Goal: Information Seeking & Learning: Learn about a topic

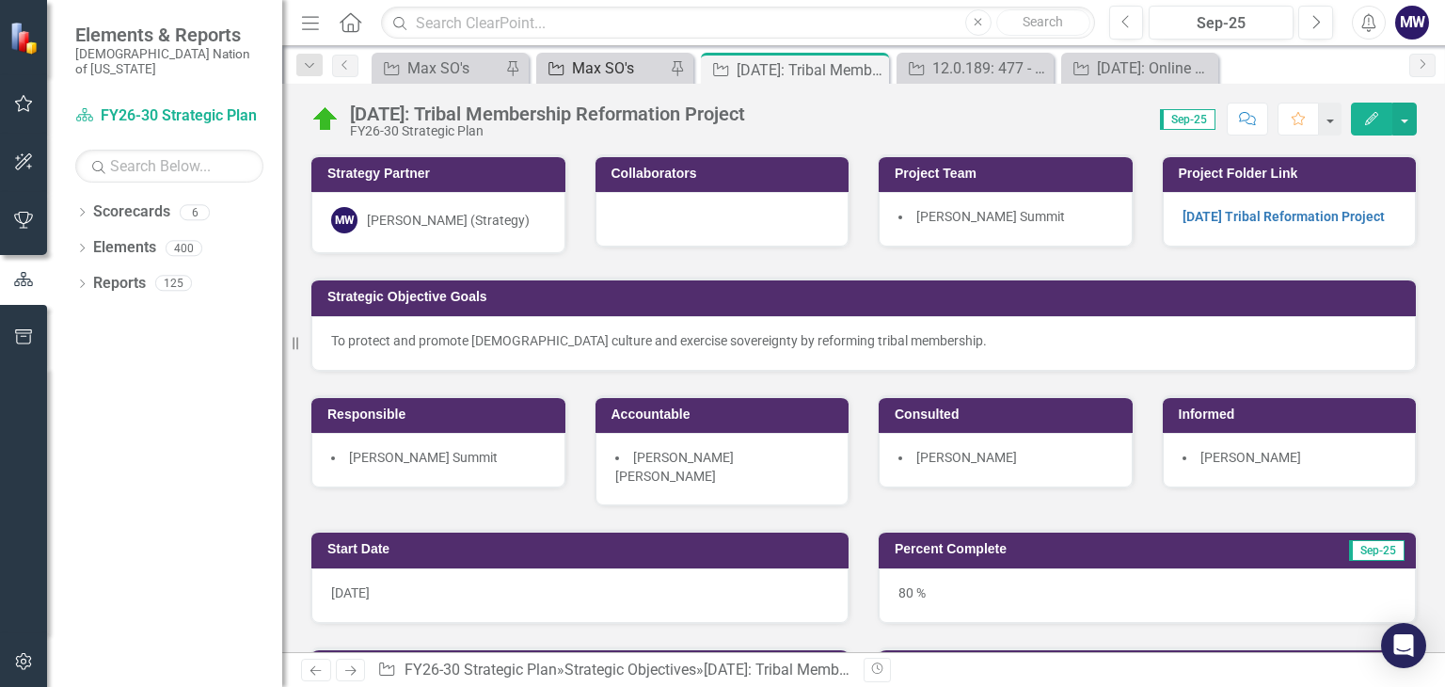
click at [613, 75] on div "Max SO's" at bounding box center [618, 68] width 93 height 24
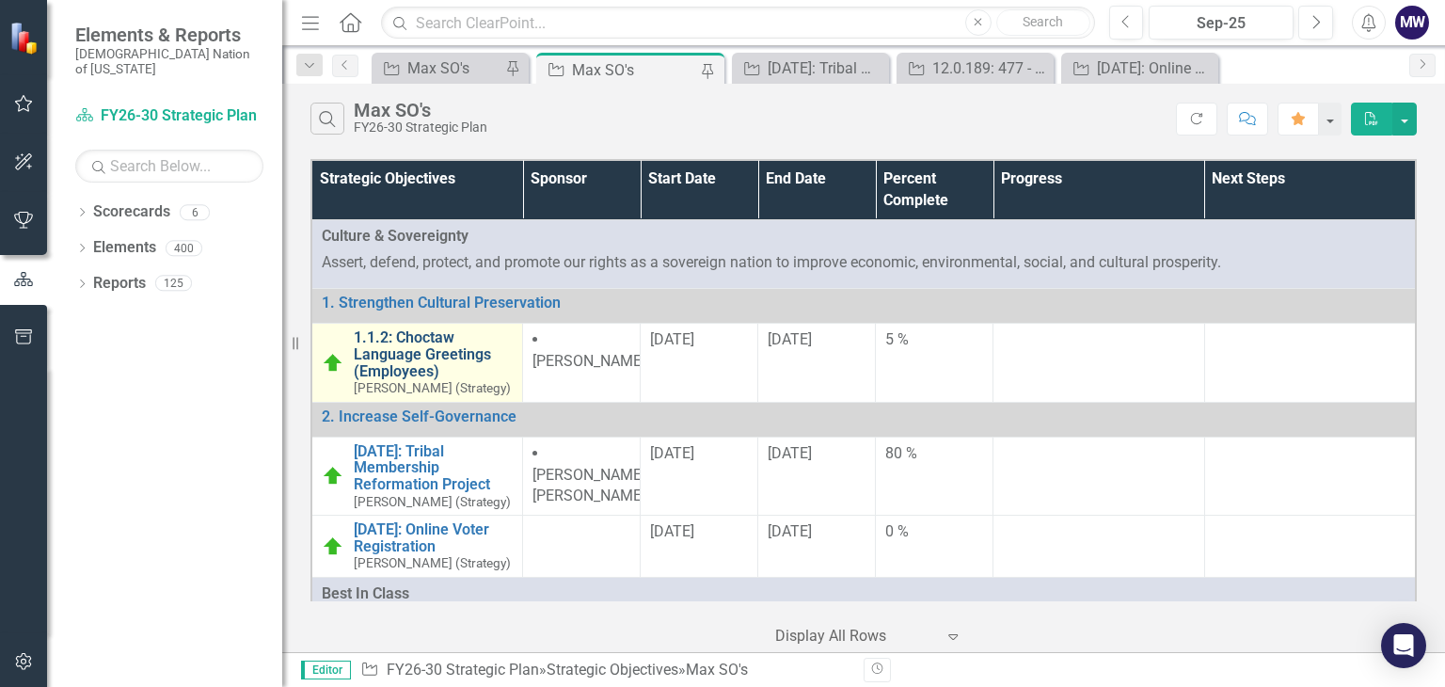
click at [381, 362] on link "1.1.2: Choctaw Language Greetings (Employees)" at bounding box center [433, 354] width 159 height 50
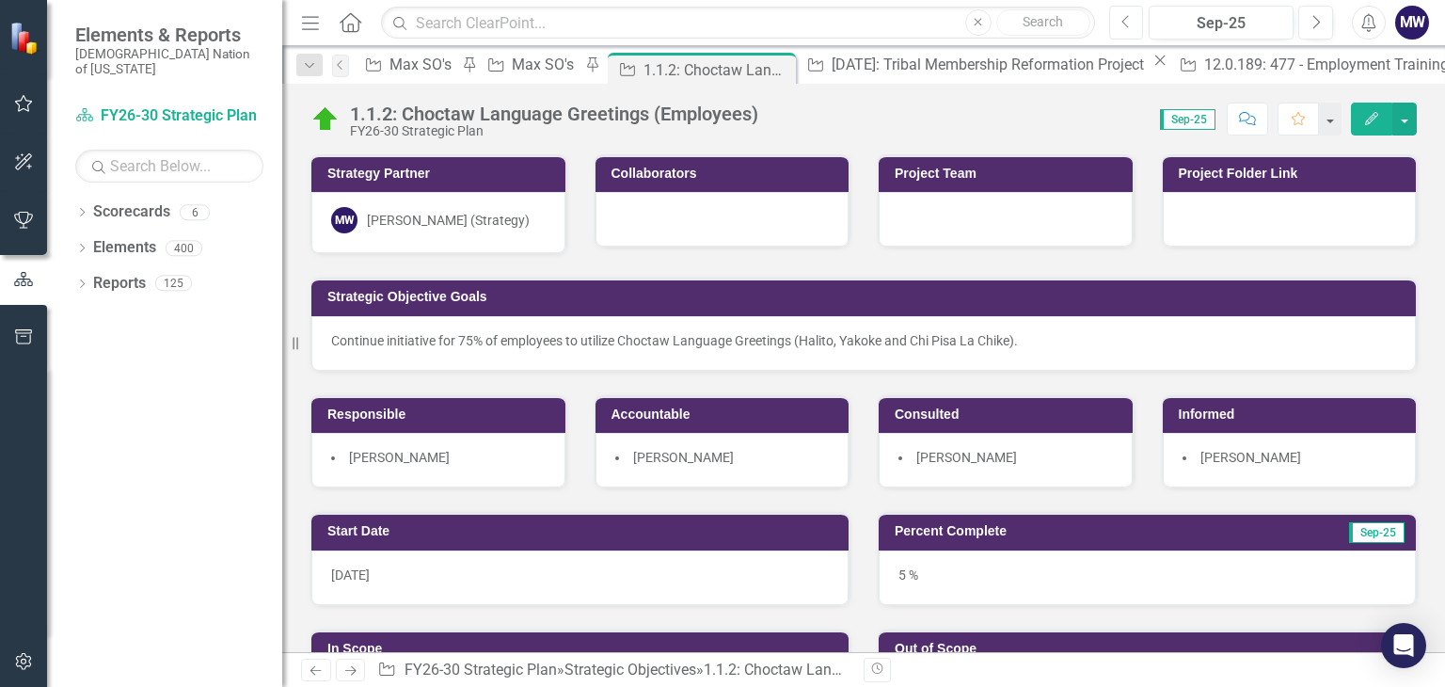
click at [1133, 31] on button "Previous" at bounding box center [1126, 23] width 35 height 34
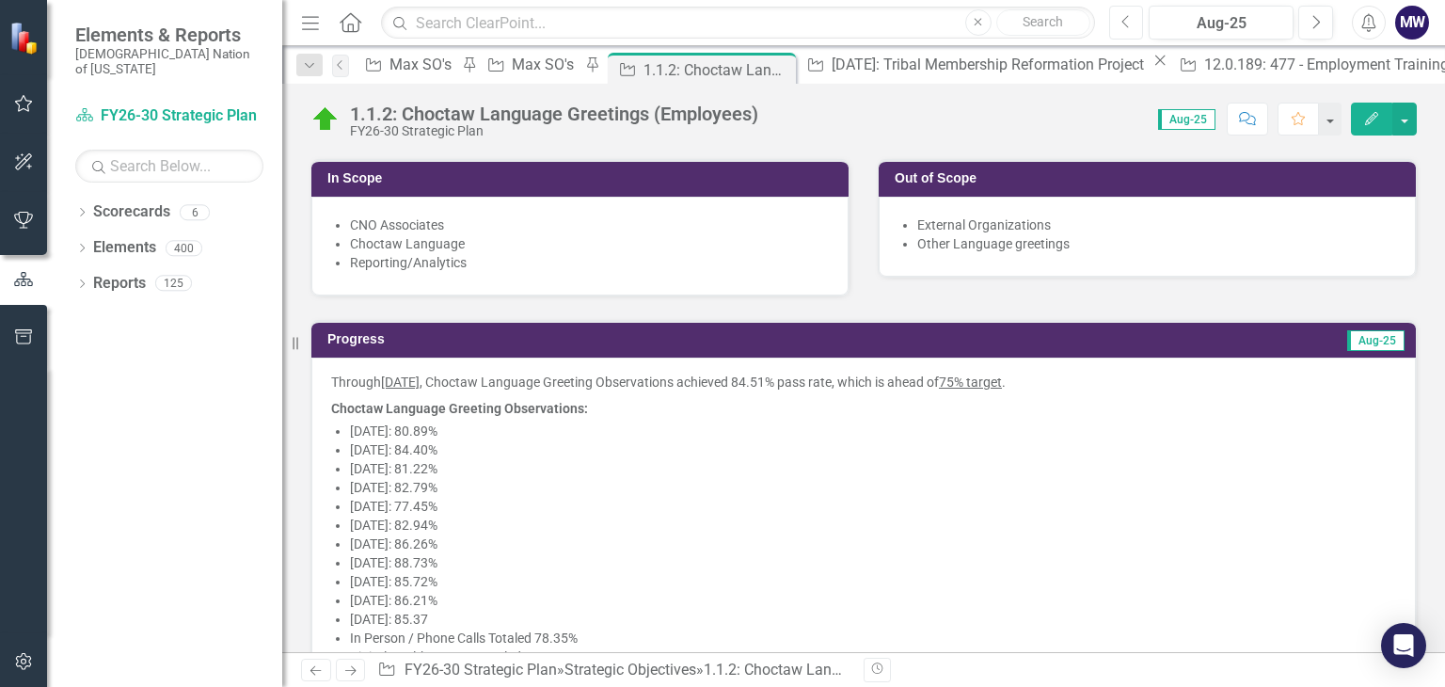
scroll to position [565, 0]
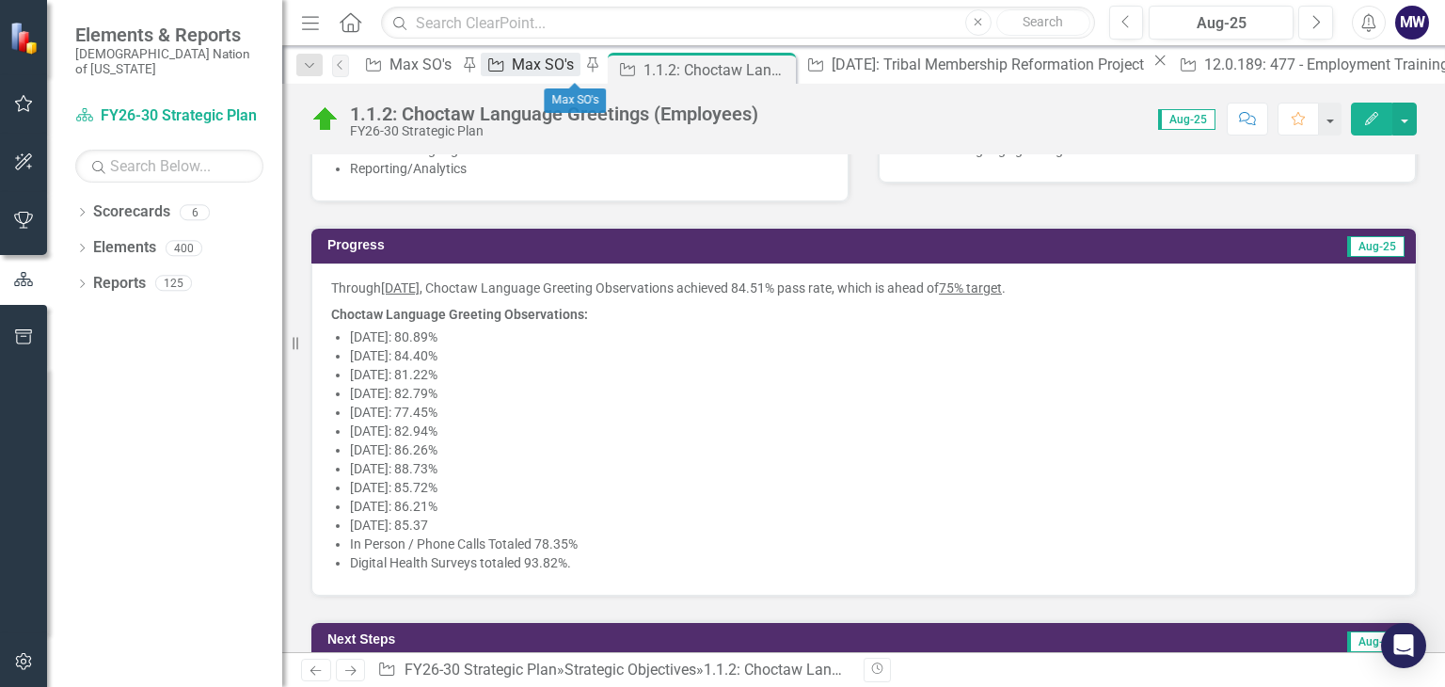
click at [580, 67] on div "Max SO's" at bounding box center [546, 65] width 68 height 24
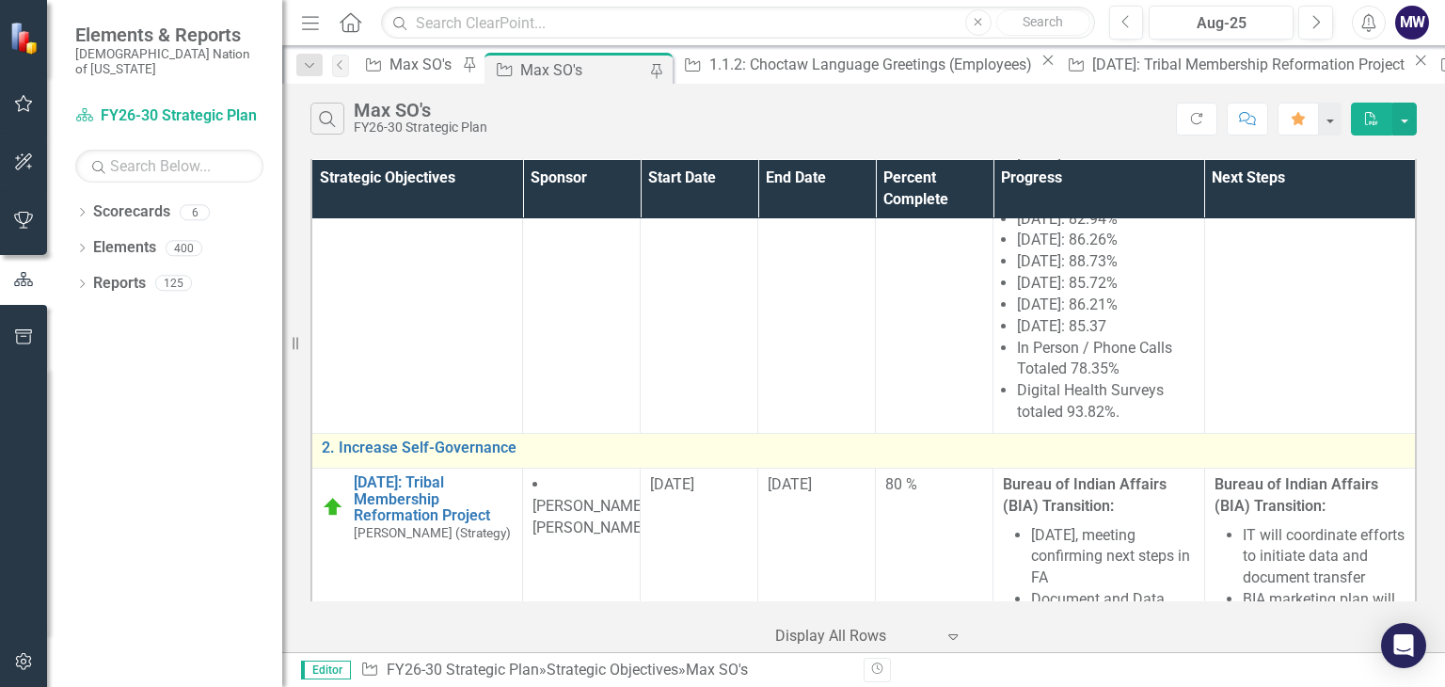
scroll to position [470, 0]
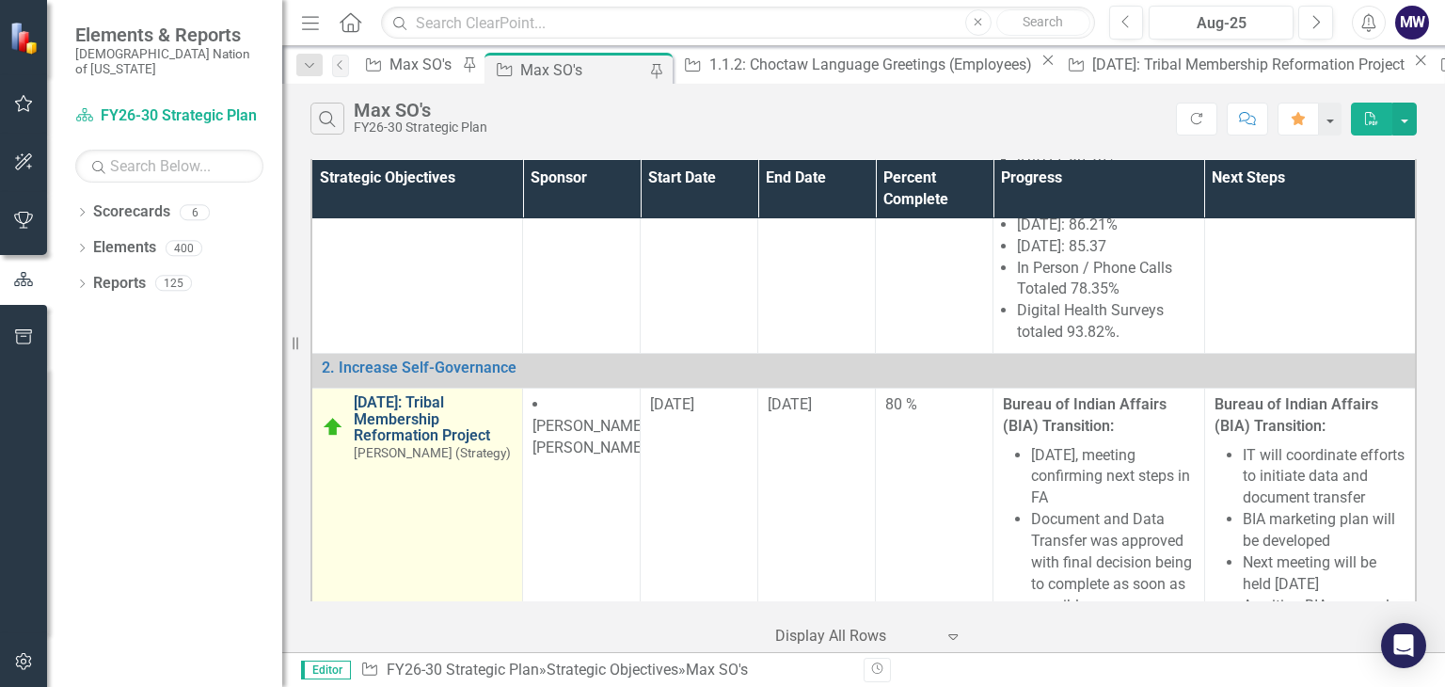
click at [425, 444] on link "[DATE]: Tribal Membership Reformation Project" at bounding box center [433, 419] width 159 height 50
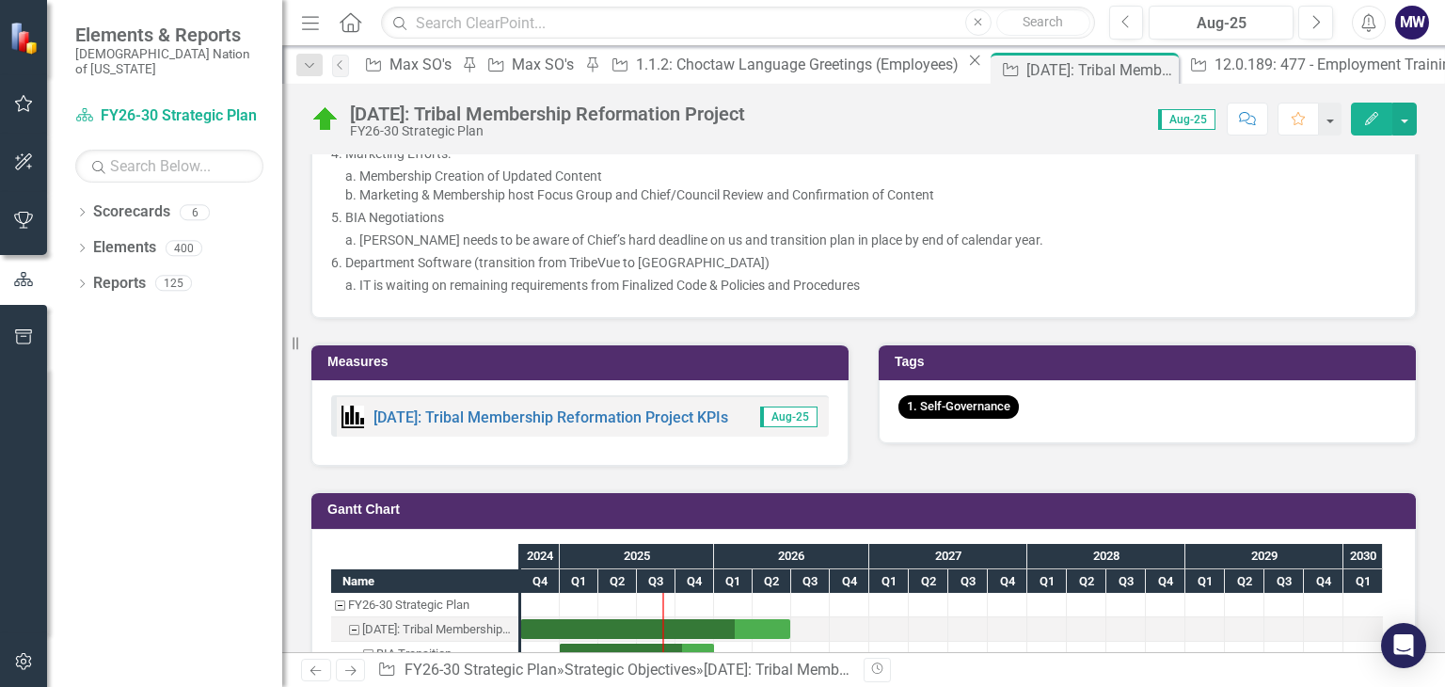
scroll to position [3293, 0]
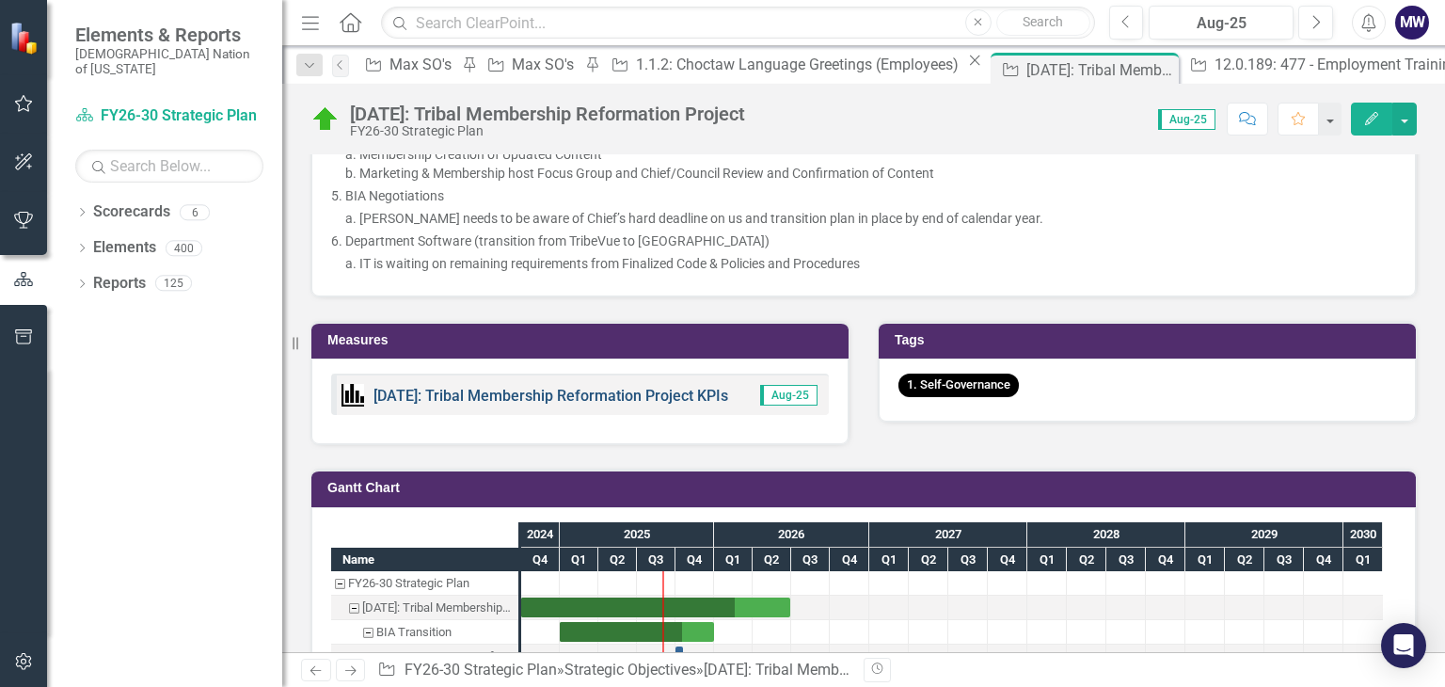
click at [651, 387] on link "[DATE]: Tribal Membership Reformation Project KPIs" at bounding box center [551, 396] width 355 height 18
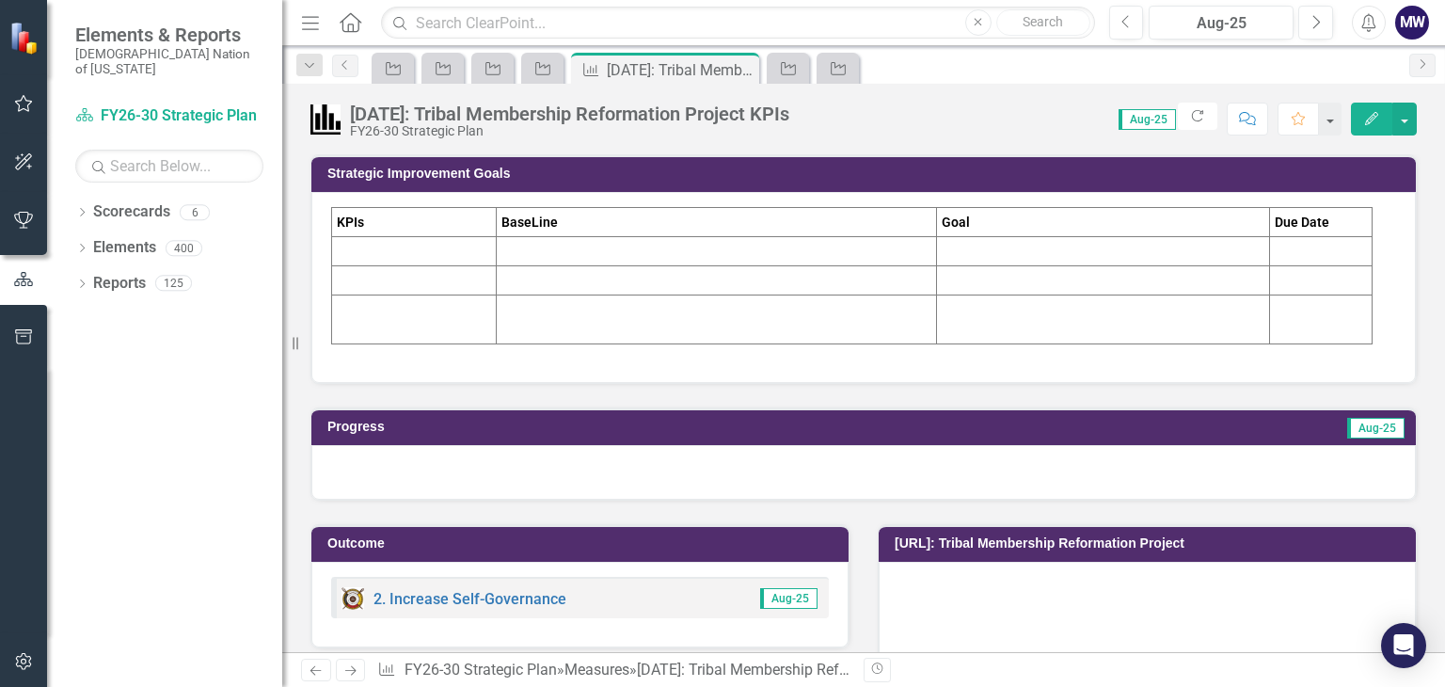
click at [434, 253] on td at bounding box center [414, 251] width 165 height 29
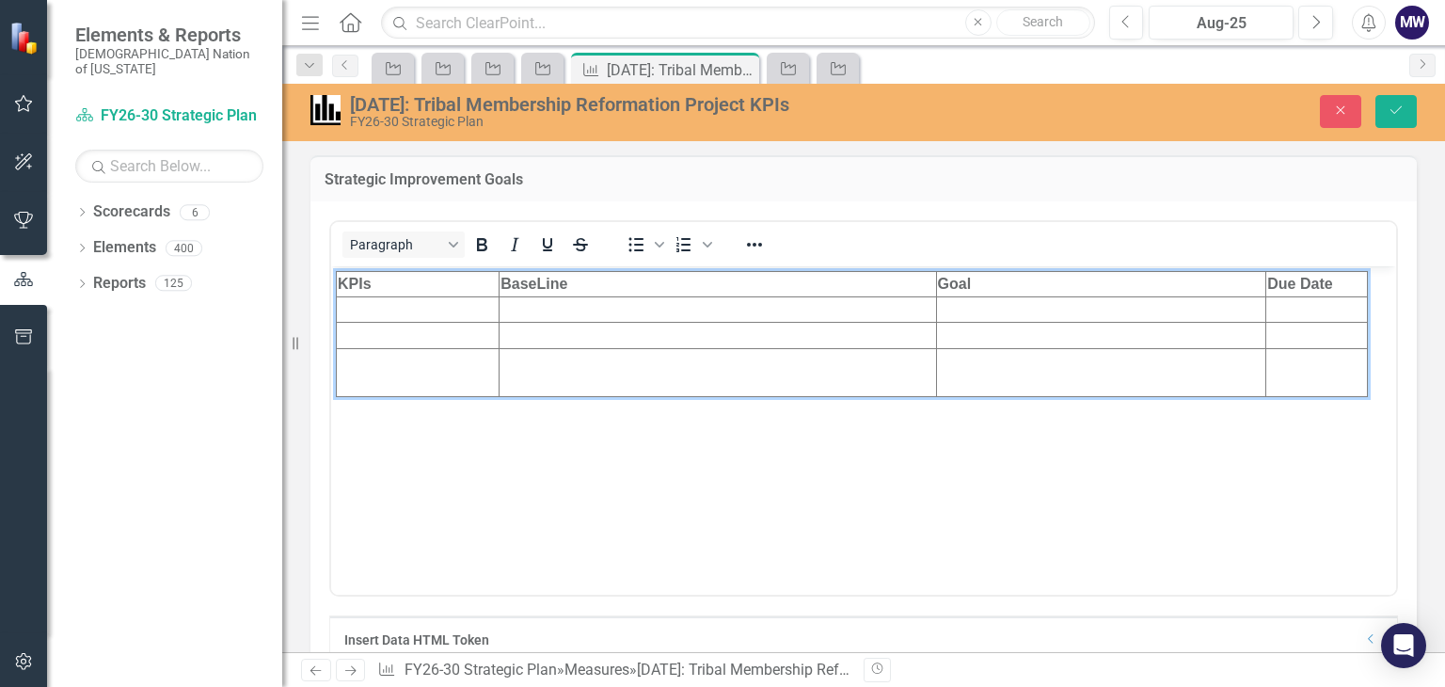
click at [386, 309] on td "Rich Text Area. Press ALT-0 for help." at bounding box center [418, 308] width 163 height 25
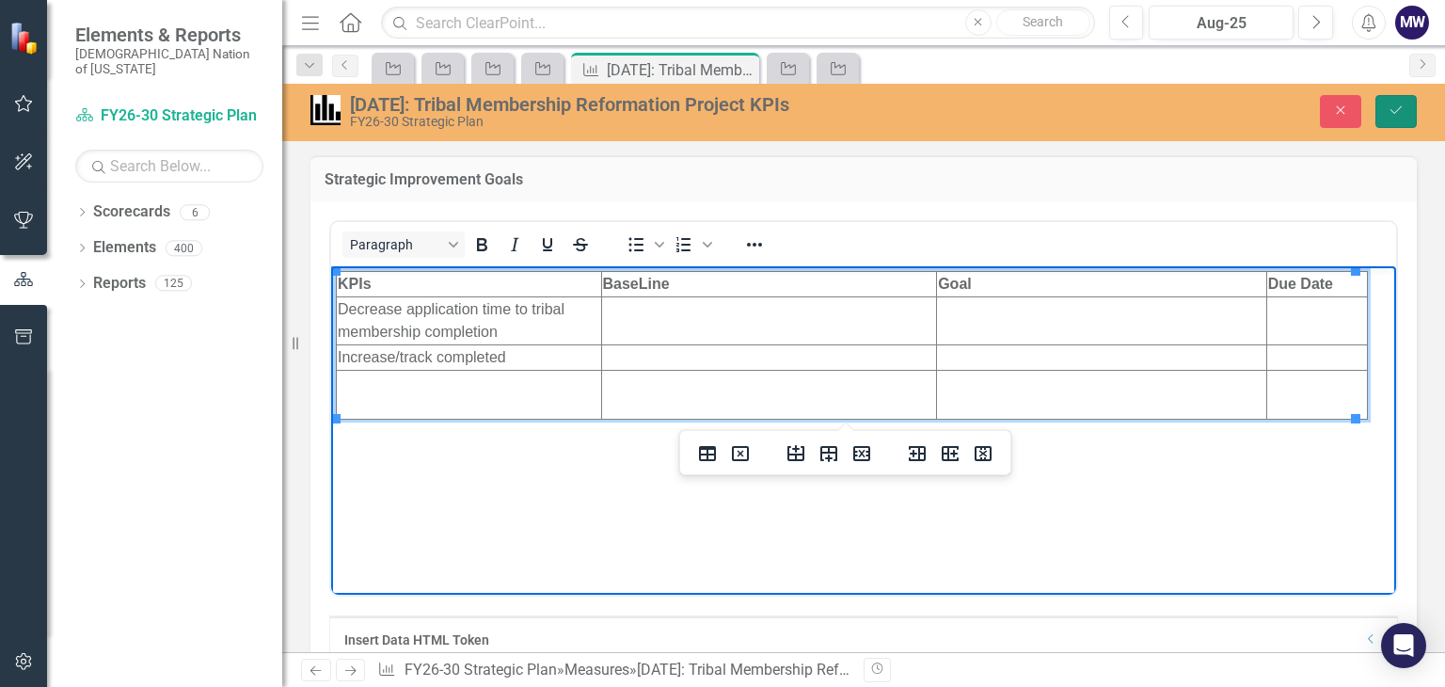
drag, startPoint x: 1404, startPoint y: 111, endPoint x: 1359, endPoint y: 147, distance: 57.6
click at [1404, 111] on icon "Save" at bounding box center [1396, 109] width 17 height 13
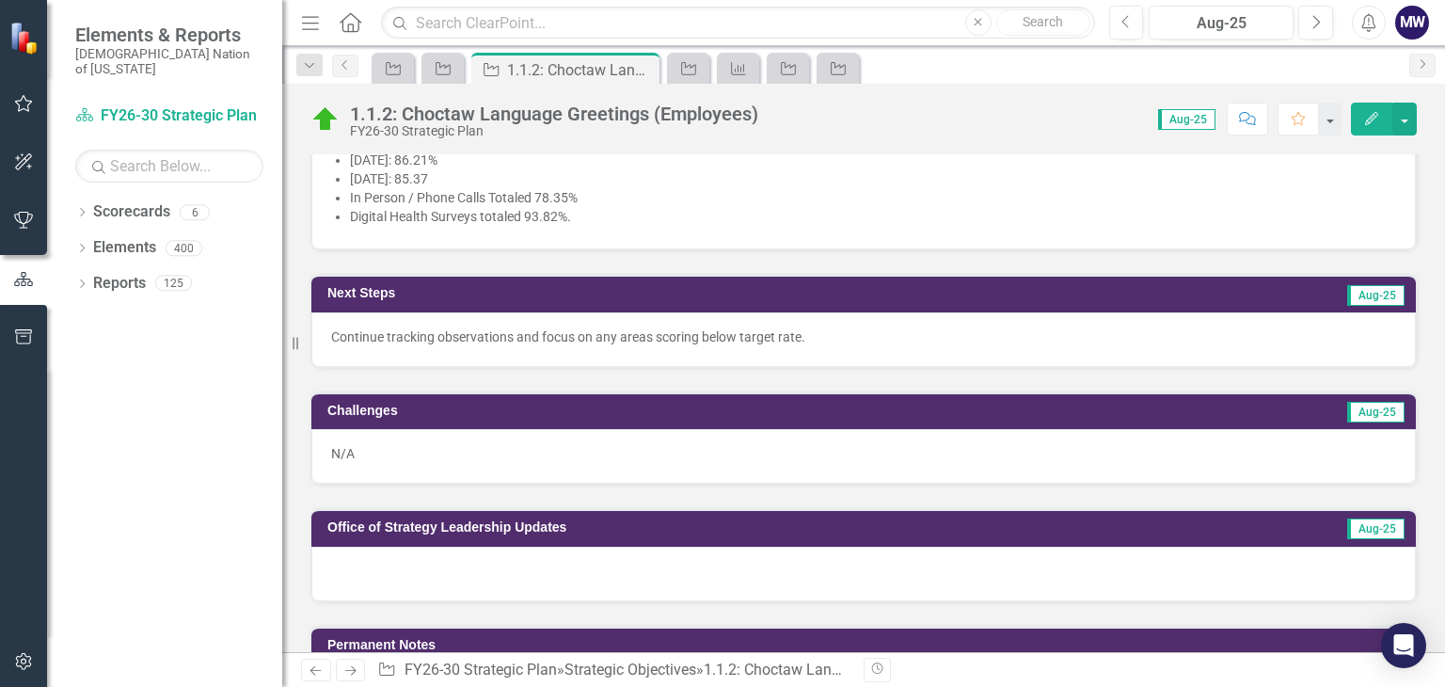
scroll to position [941, 0]
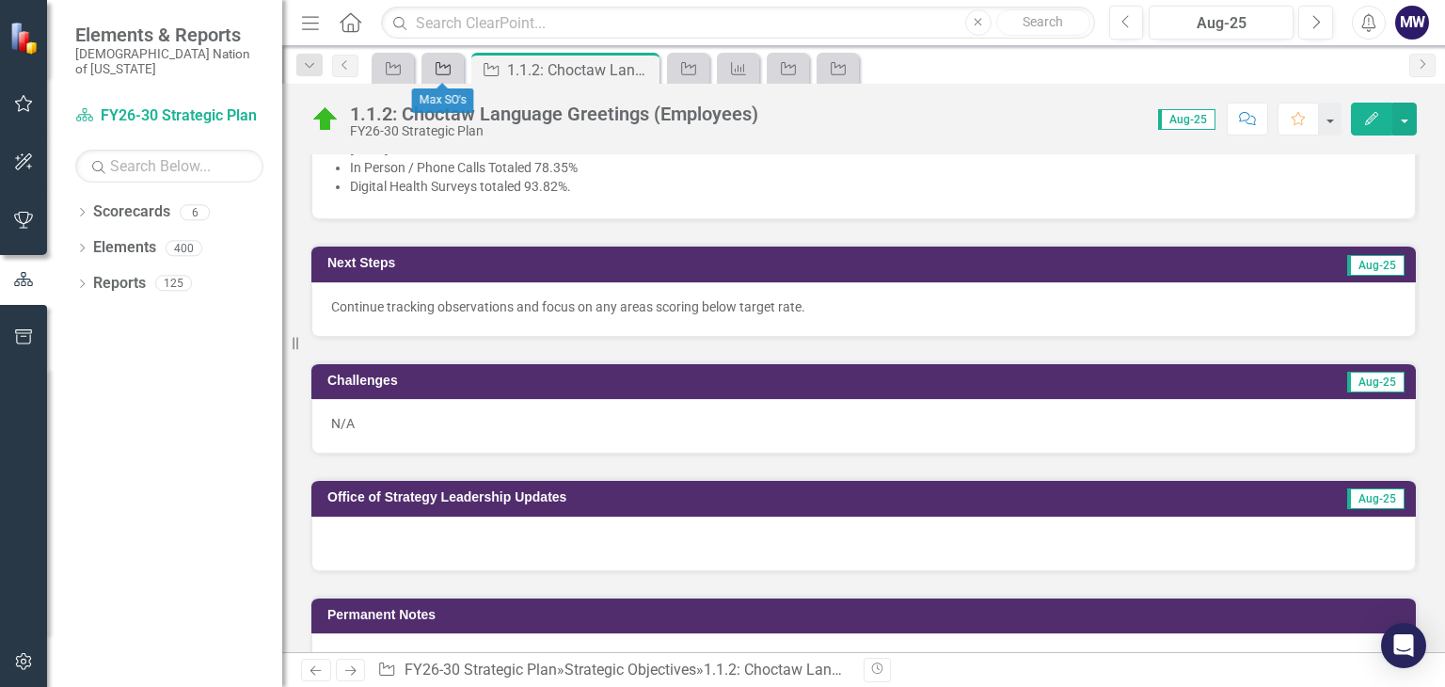
click at [429, 71] on div "Strategic Objective" at bounding box center [439, 68] width 26 height 24
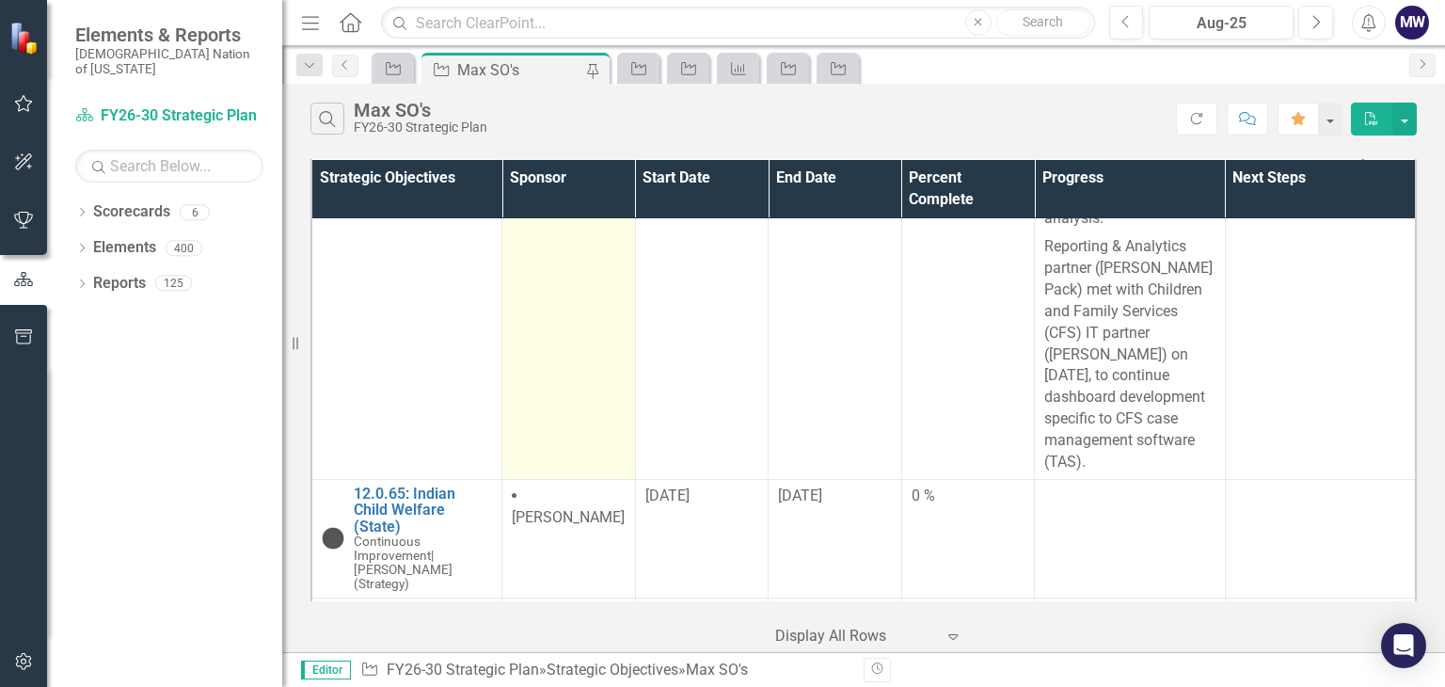
scroll to position [6398, 0]
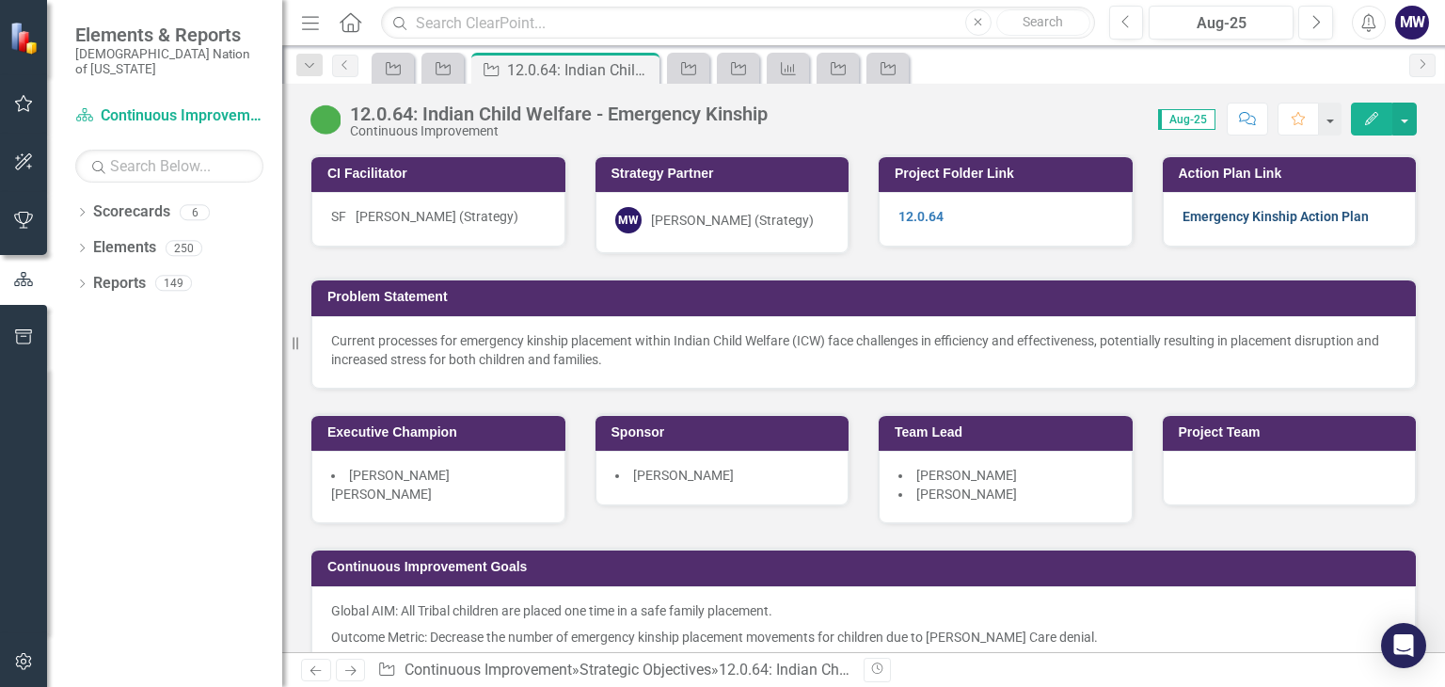
click at [1242, 214] on link "Emergency Kinship Action Plan" at bounding box center [1276, 216] width 186 height 15
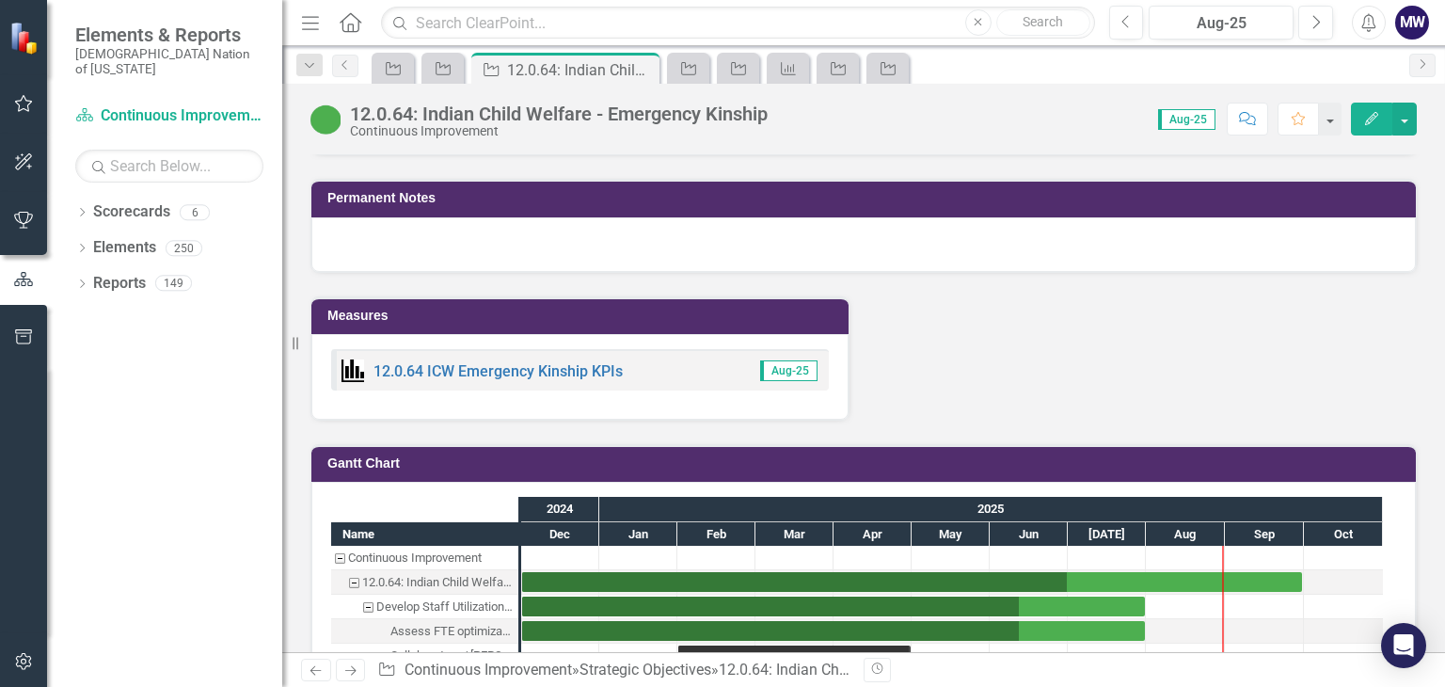
scroll to position [1694, 0]
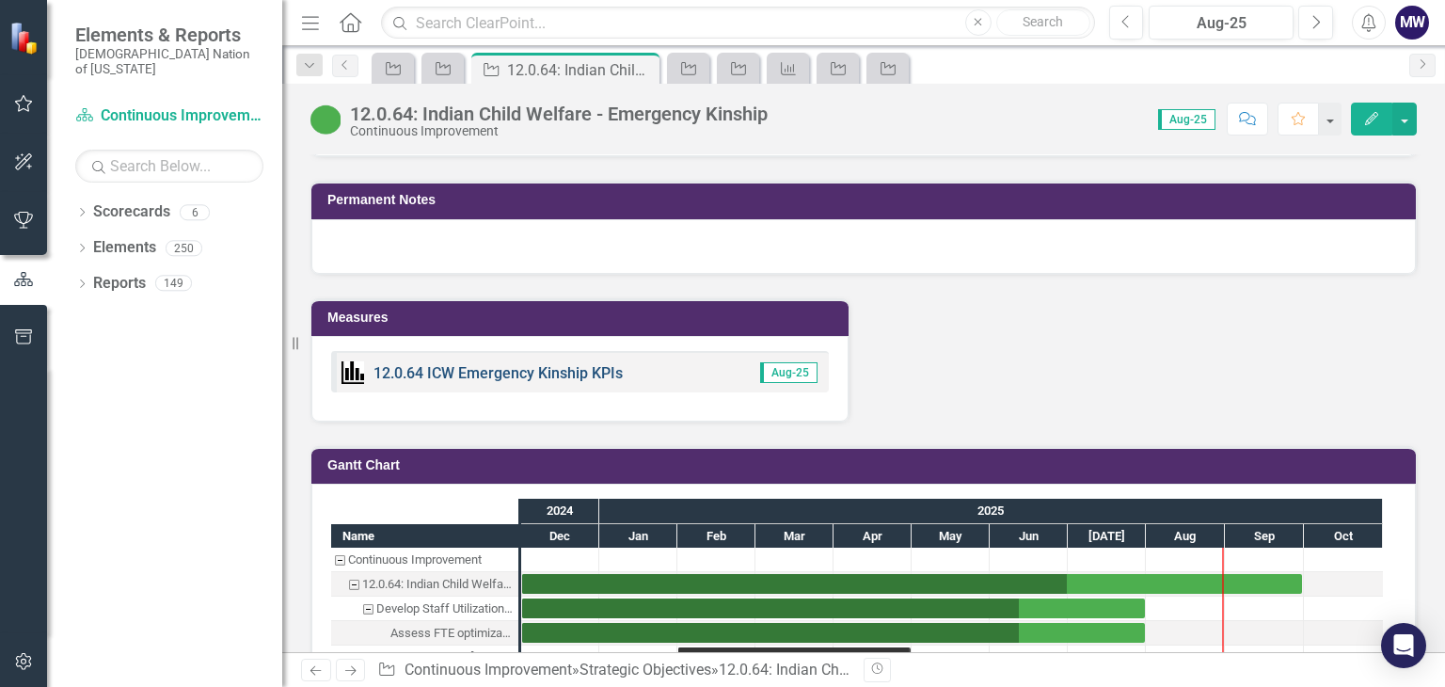
click at [581, 364] on link "12.0.64 ICW Emergency Kinship KPIs" at bounding box center [498, 373] width 249 height 18
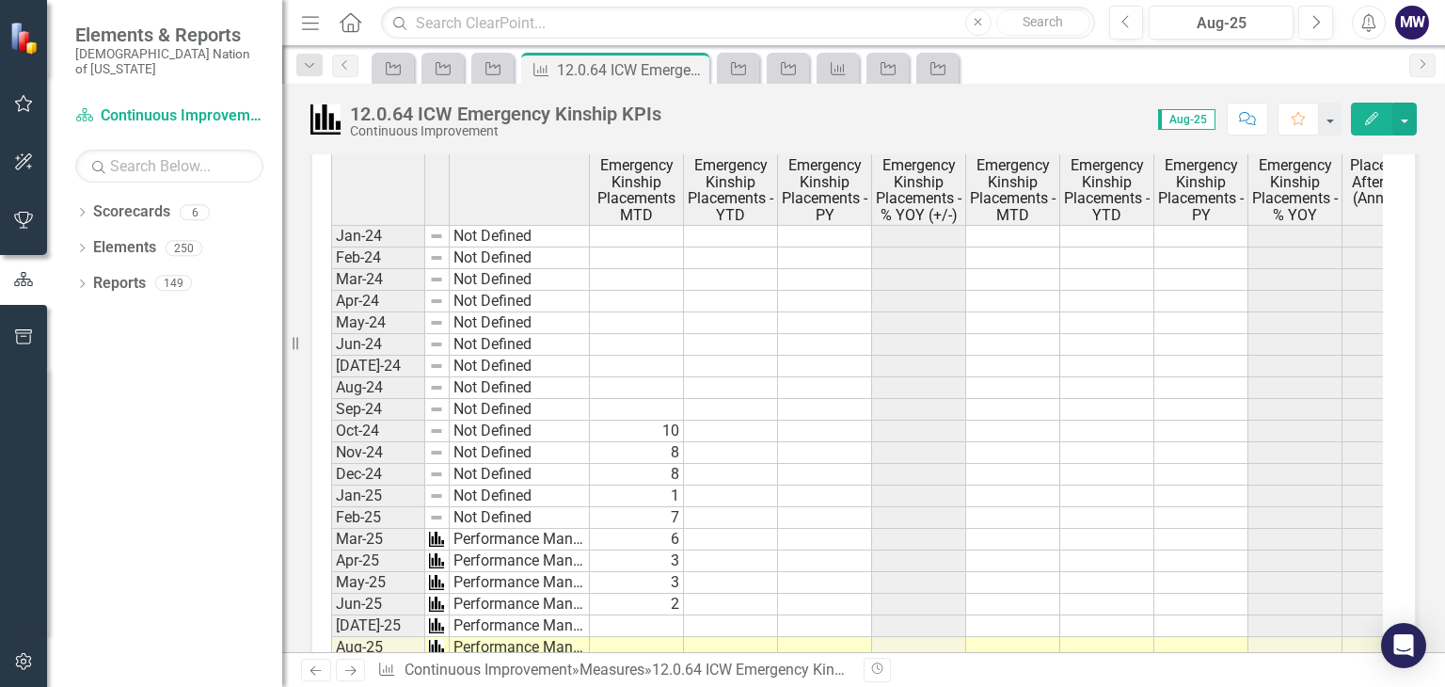
scroll to position [941, 0]
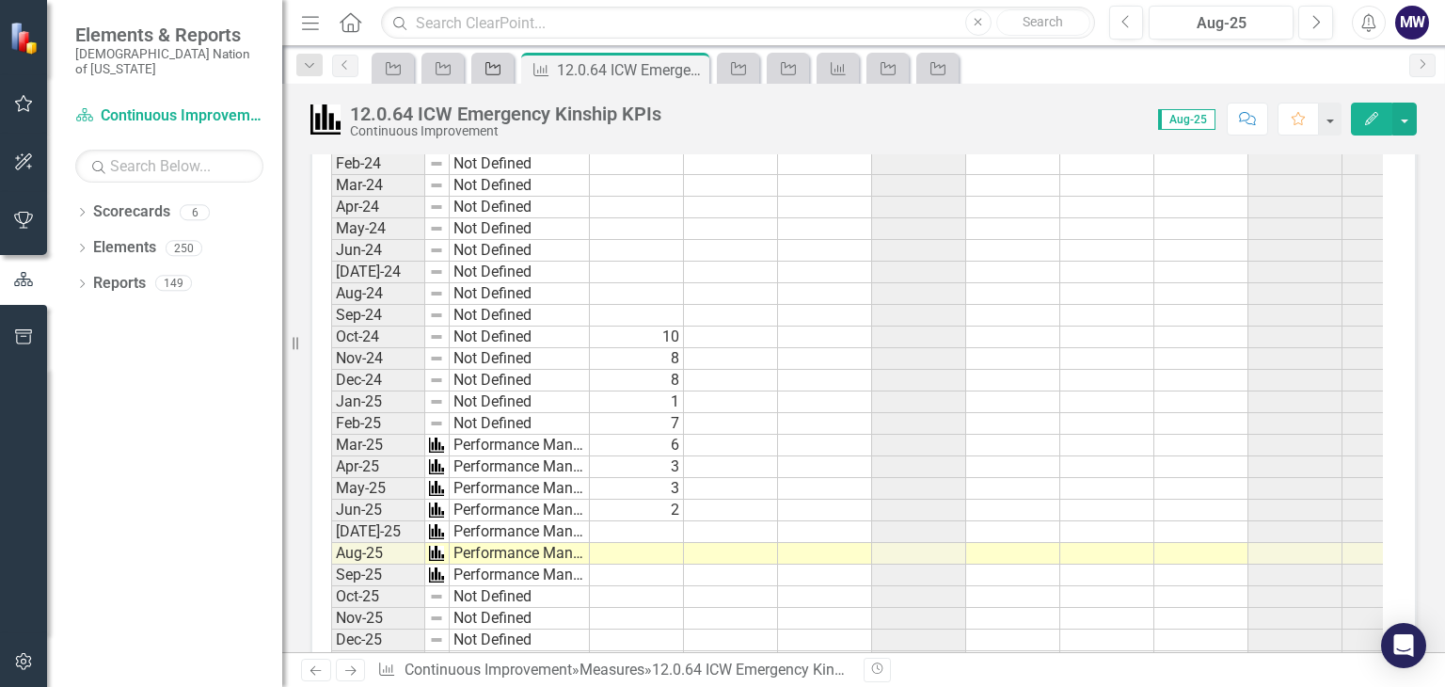
click at [492, 72] on icon "Strategic Objective" at bounding box center [493, 68] width 19 height 15
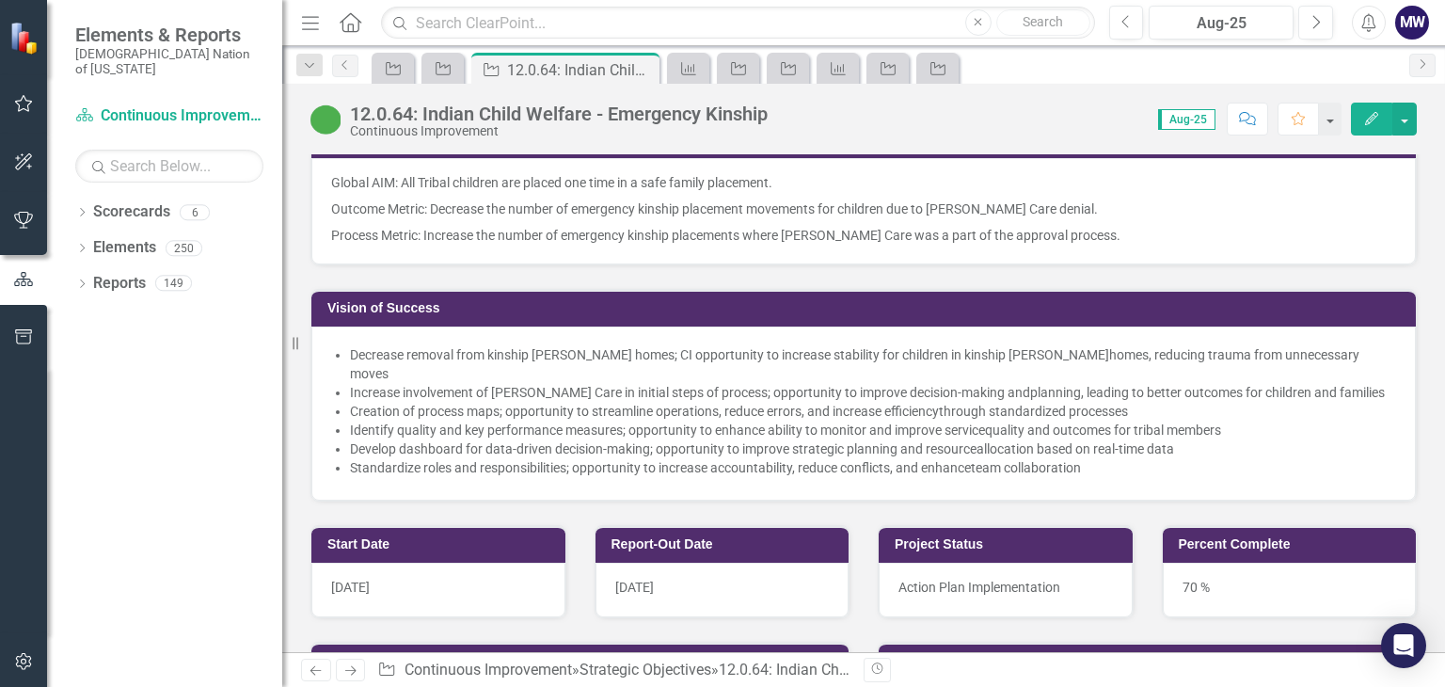
scroll to position [1694, 0]
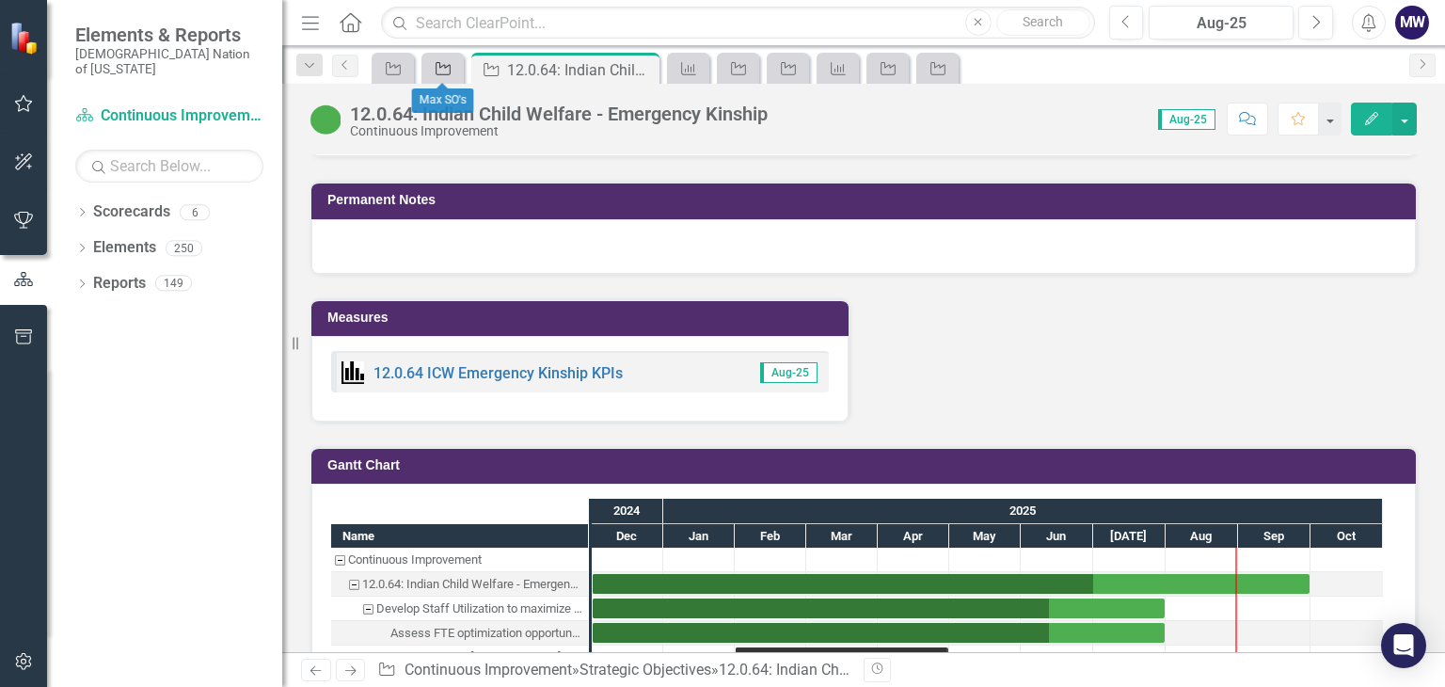
click at [433, 69] on div "Strategic Objective" at bounding box center [439, 68] width 26 height 24
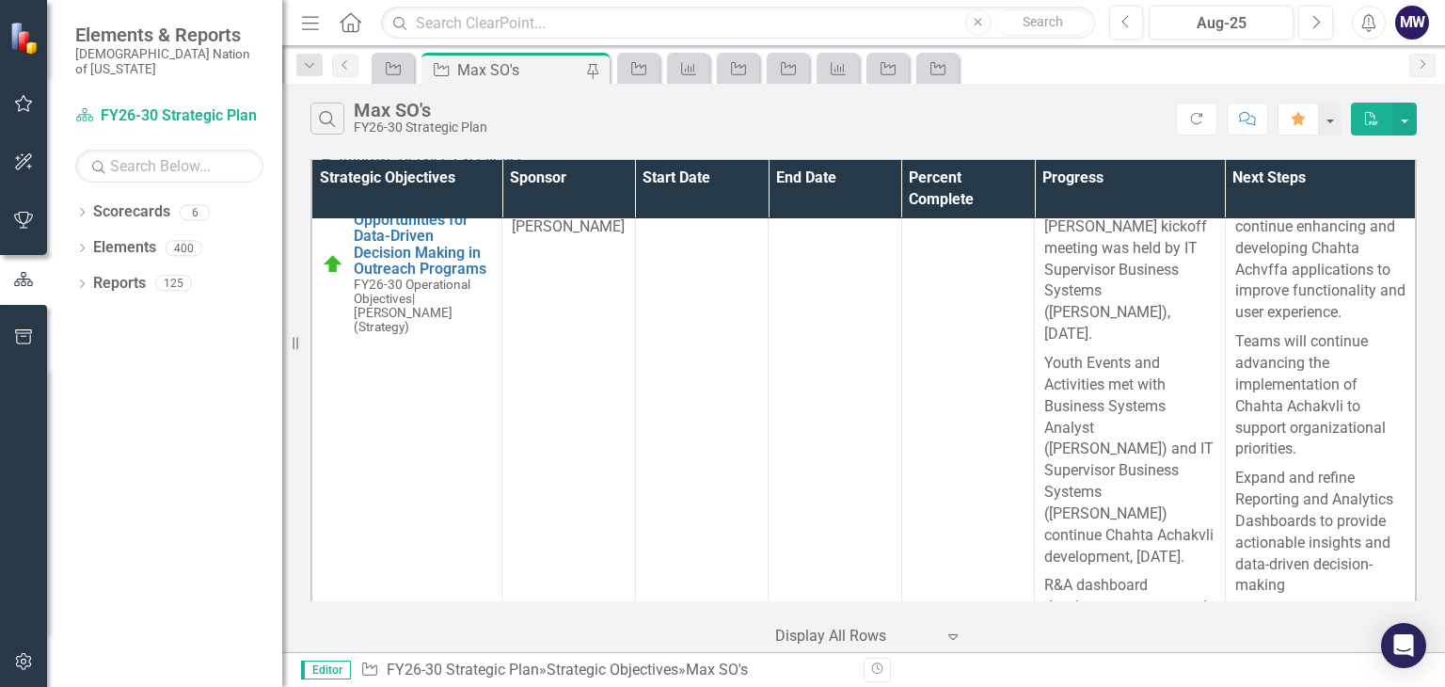
scroll to position [7441, 0]
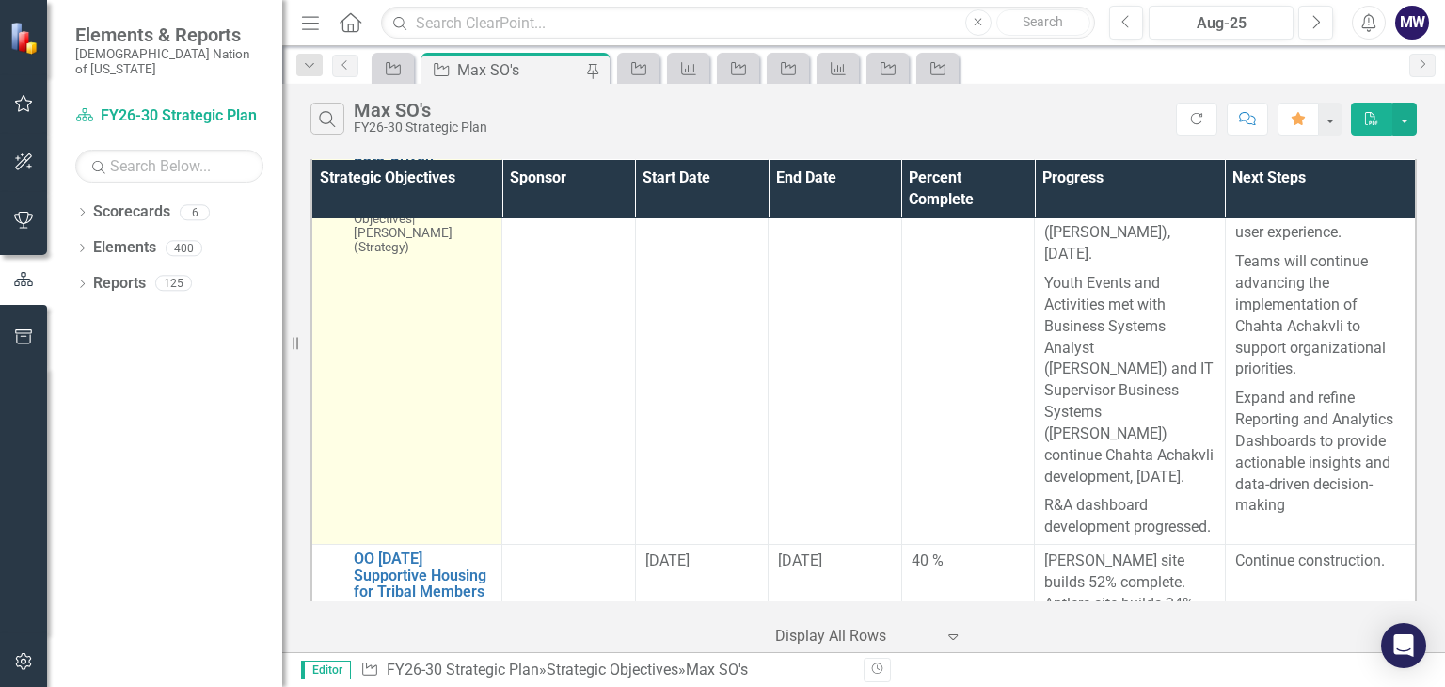
click at [421, 198] on link "OO 4.2.5: Create Opportunities for Data-Driven Decision Making in Outreach Prog…" at bounding box center [423, 156] width 138 height 83
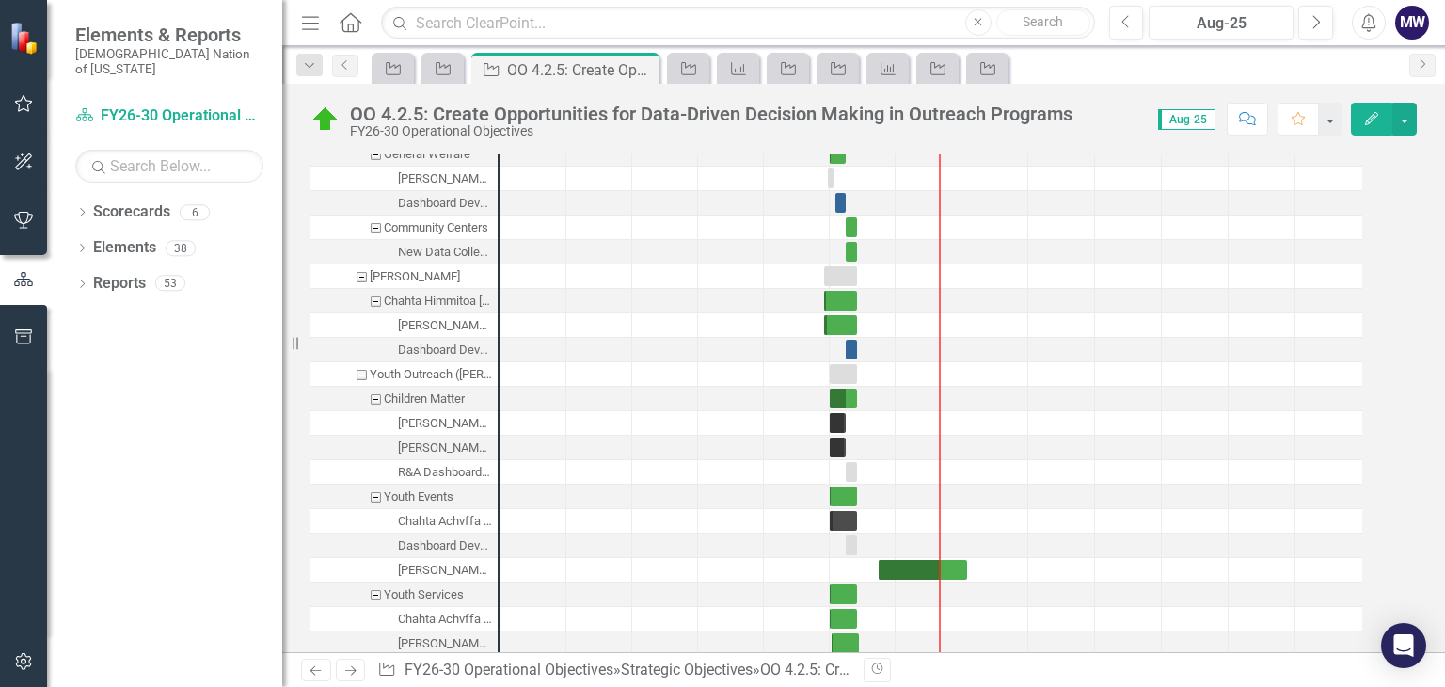
scroll to position [1541, 0]
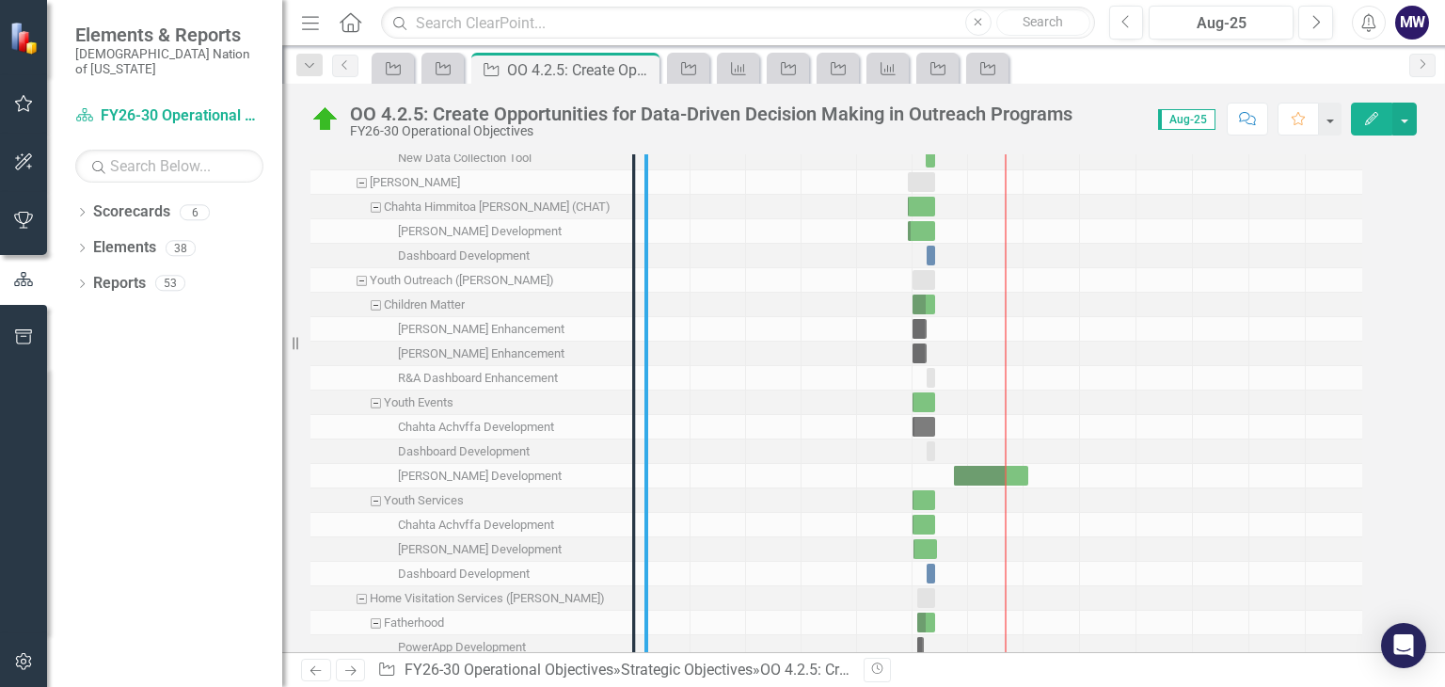
drag, startPoint x: 659, startPoint y: 518, endPoint x: 691, endPoint y: 518, distance: 32.0
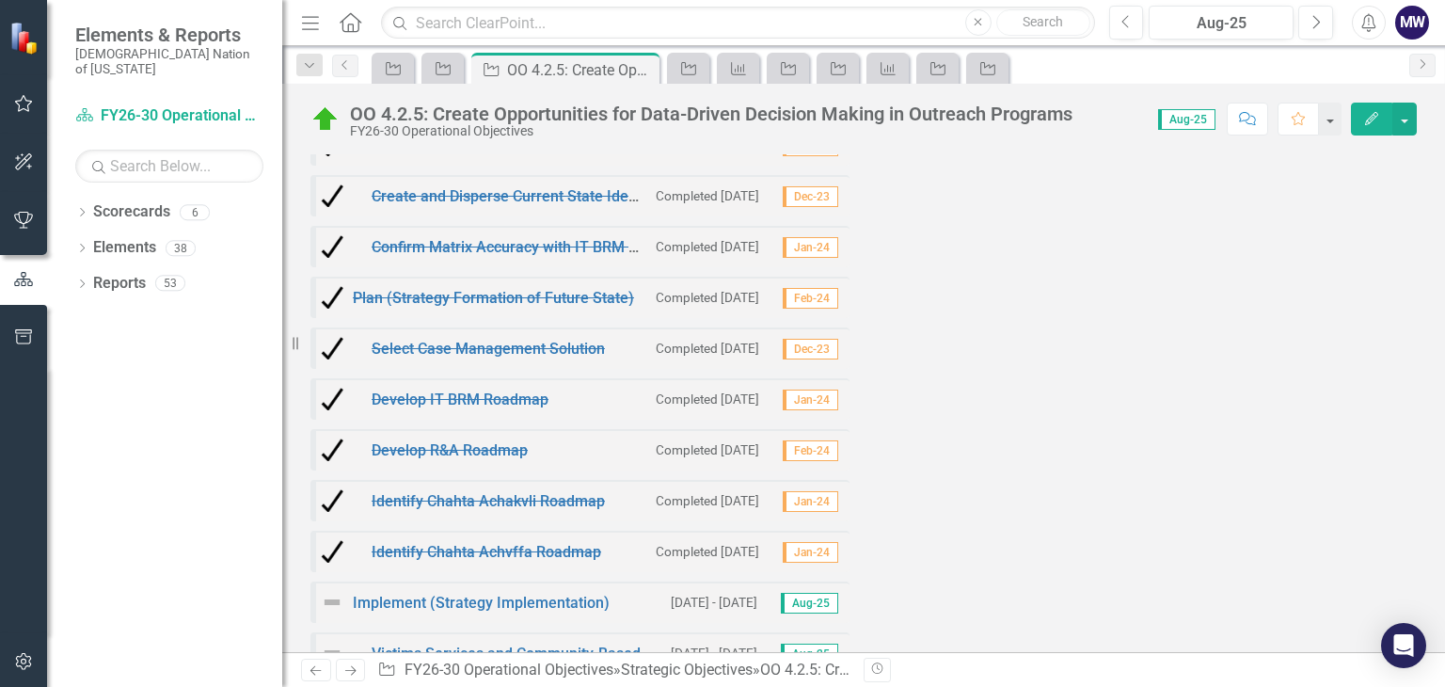
scroll to position [2388, 0]
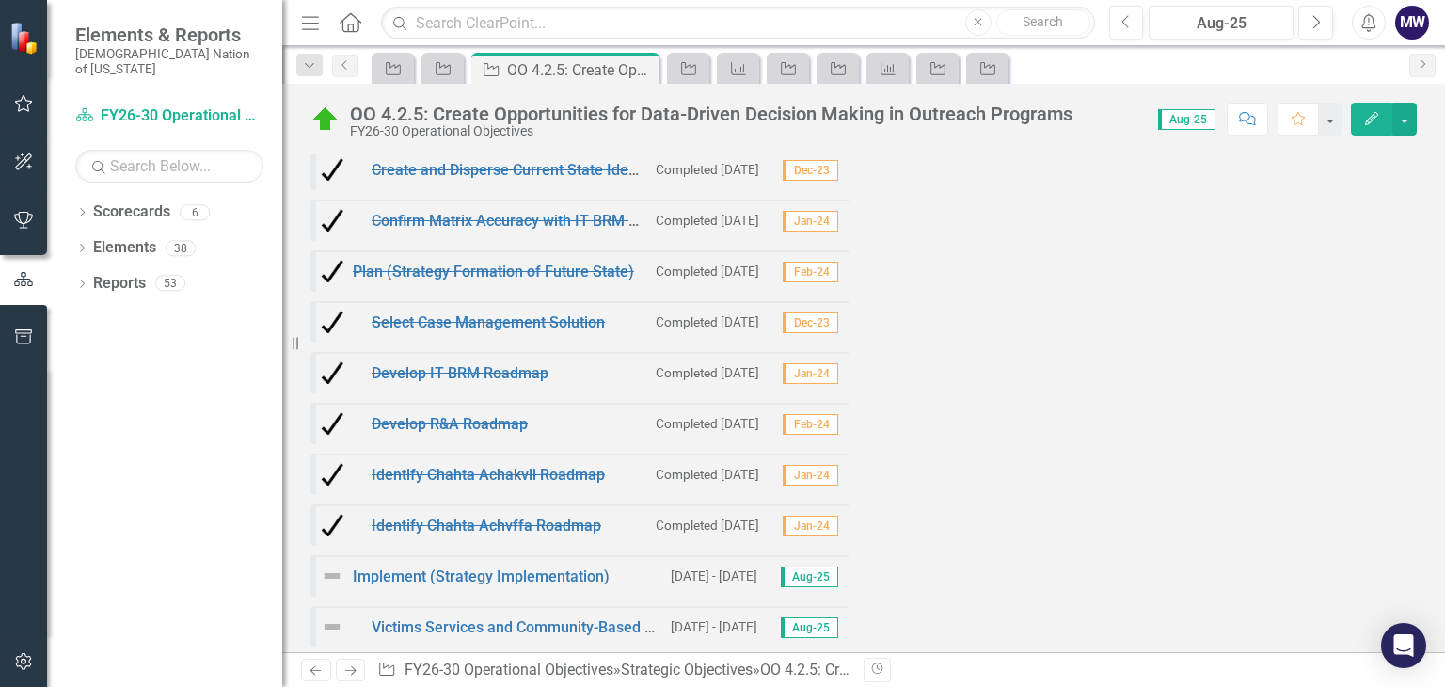
drag, startPoint x: 685, startPoint y: 518, endPoint x: 715, endPoint y: 516, distance: 30.2
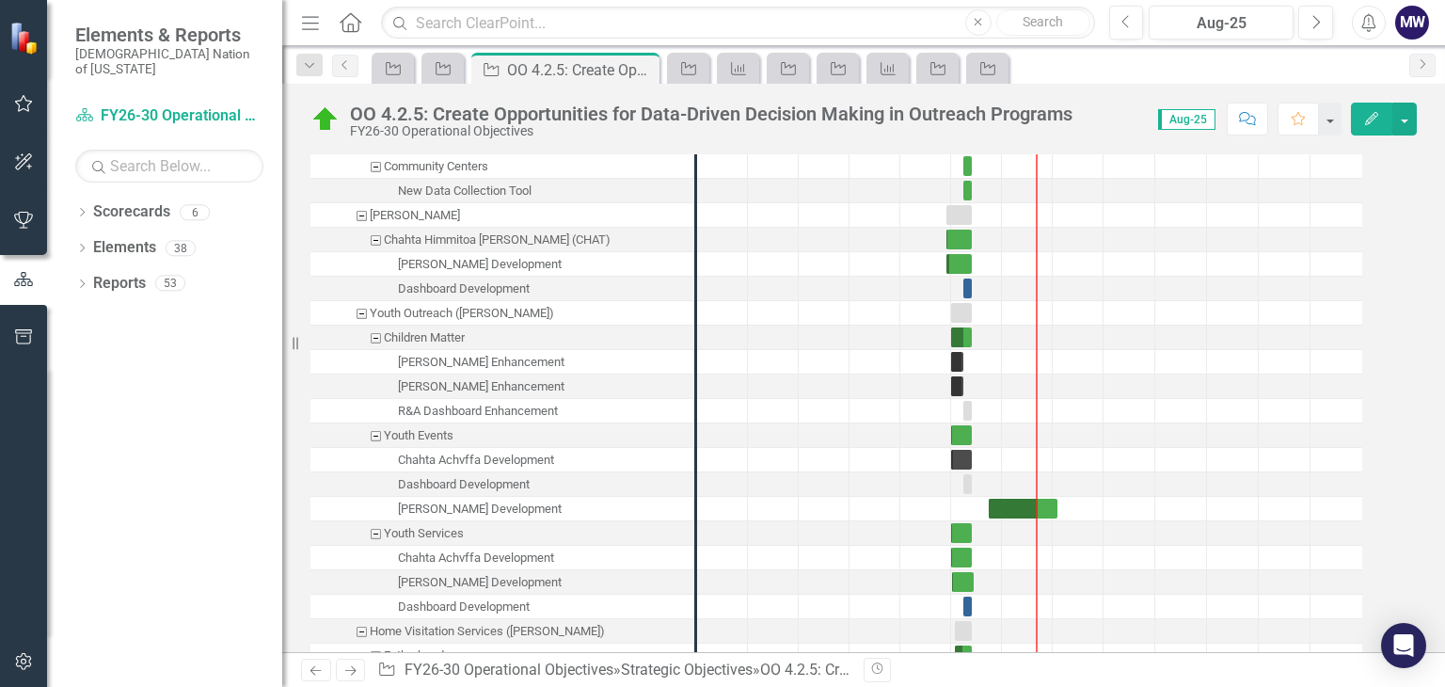
scroll to position [1635, 0]
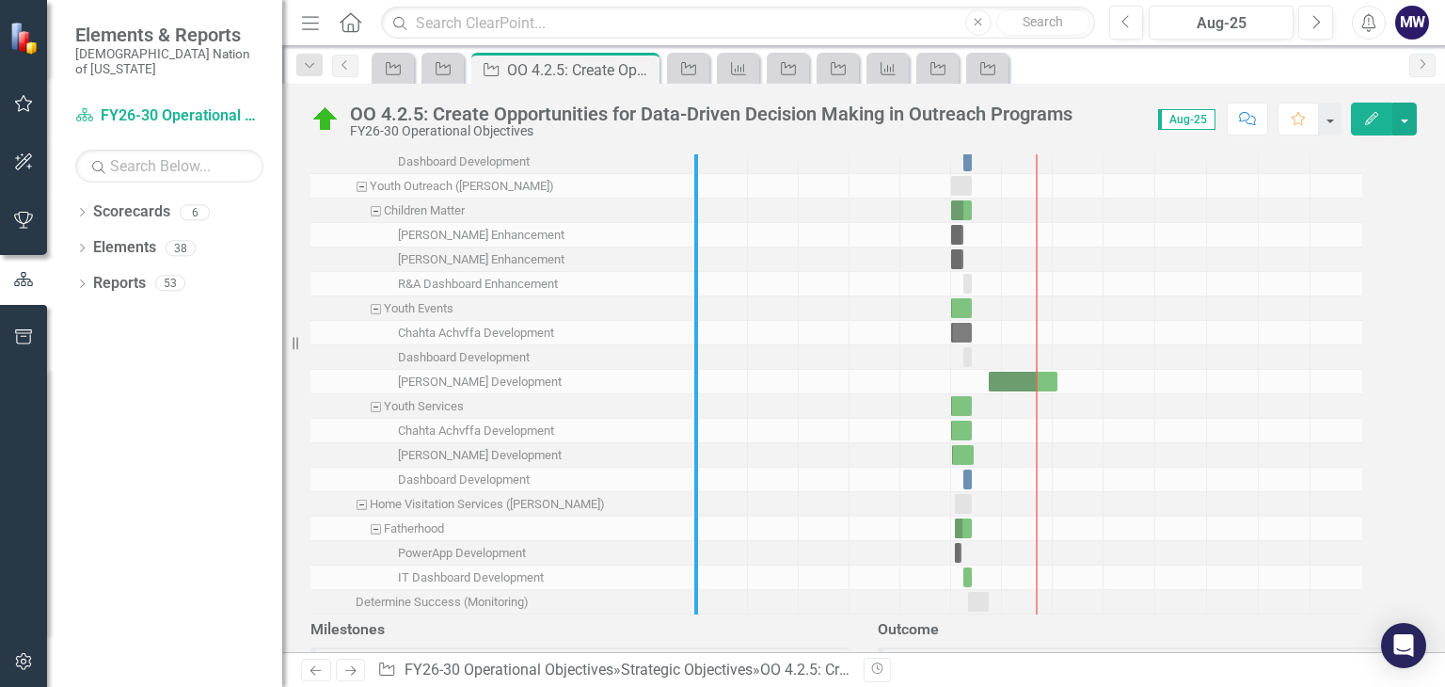
drag, startPoint x: 720, startPoint y: 370, endPoint x: 739, endPoint y: 370, distance: 18.8
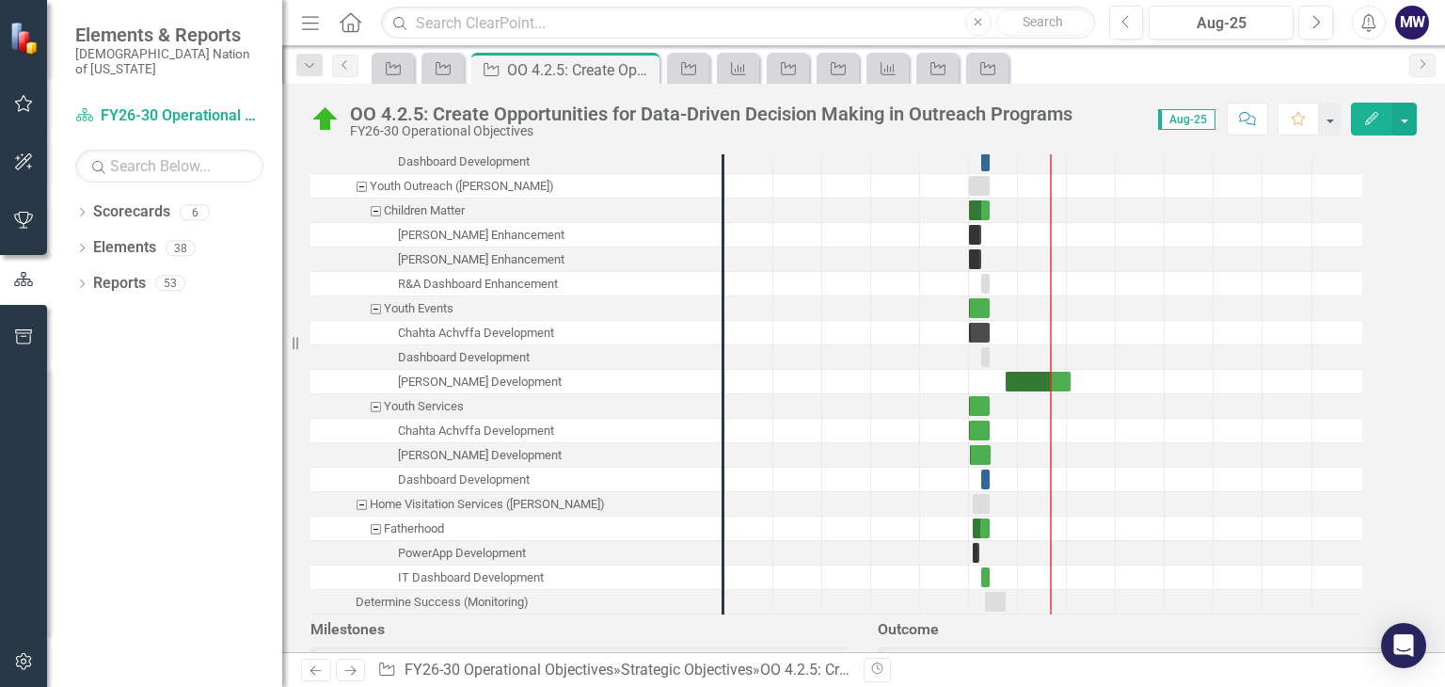
scroll to position [1541, 0]
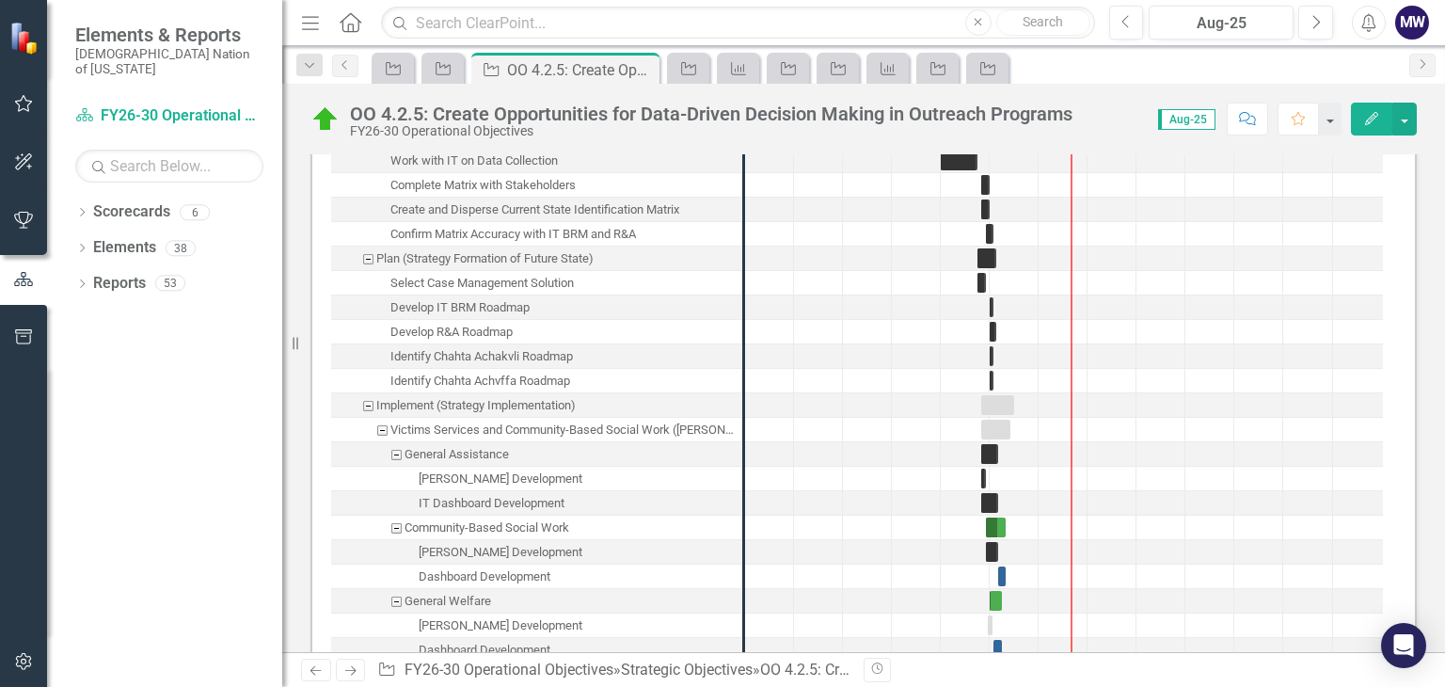
scroll to position [1729, 0]
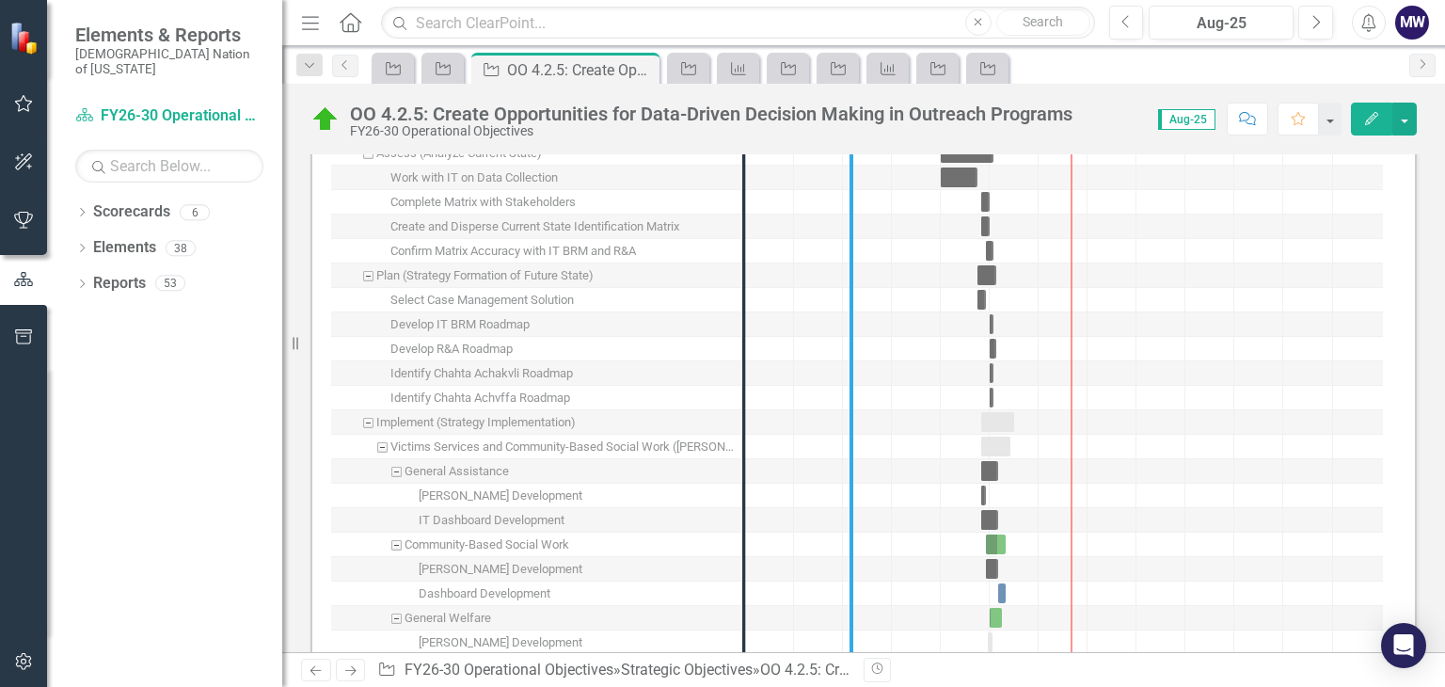
drag, startPoint x: 747, startPoint y: 462, endPoint x: 877, endPoint y: 485, distance: 132.0
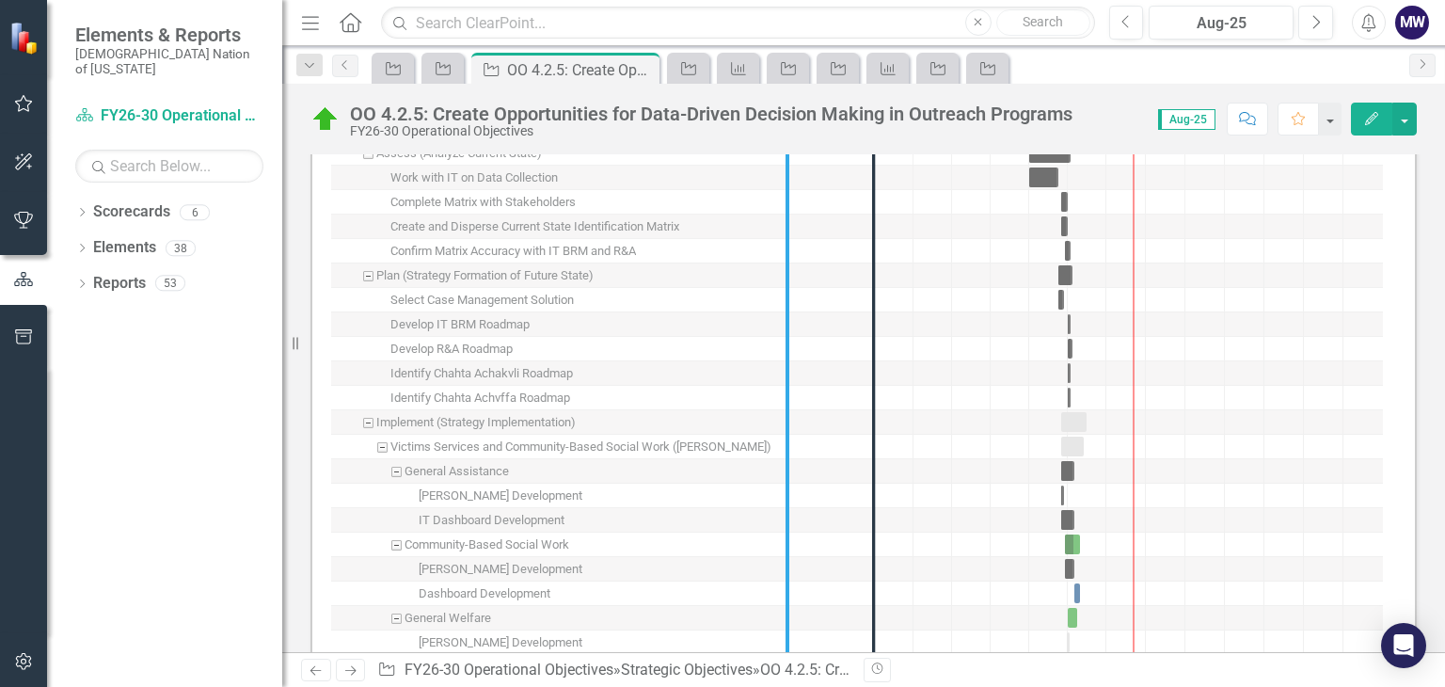
drag, startPoint x: 876, startPoint y: 520, endPoint x: 789, endPoint y: 517, distance: 86.6
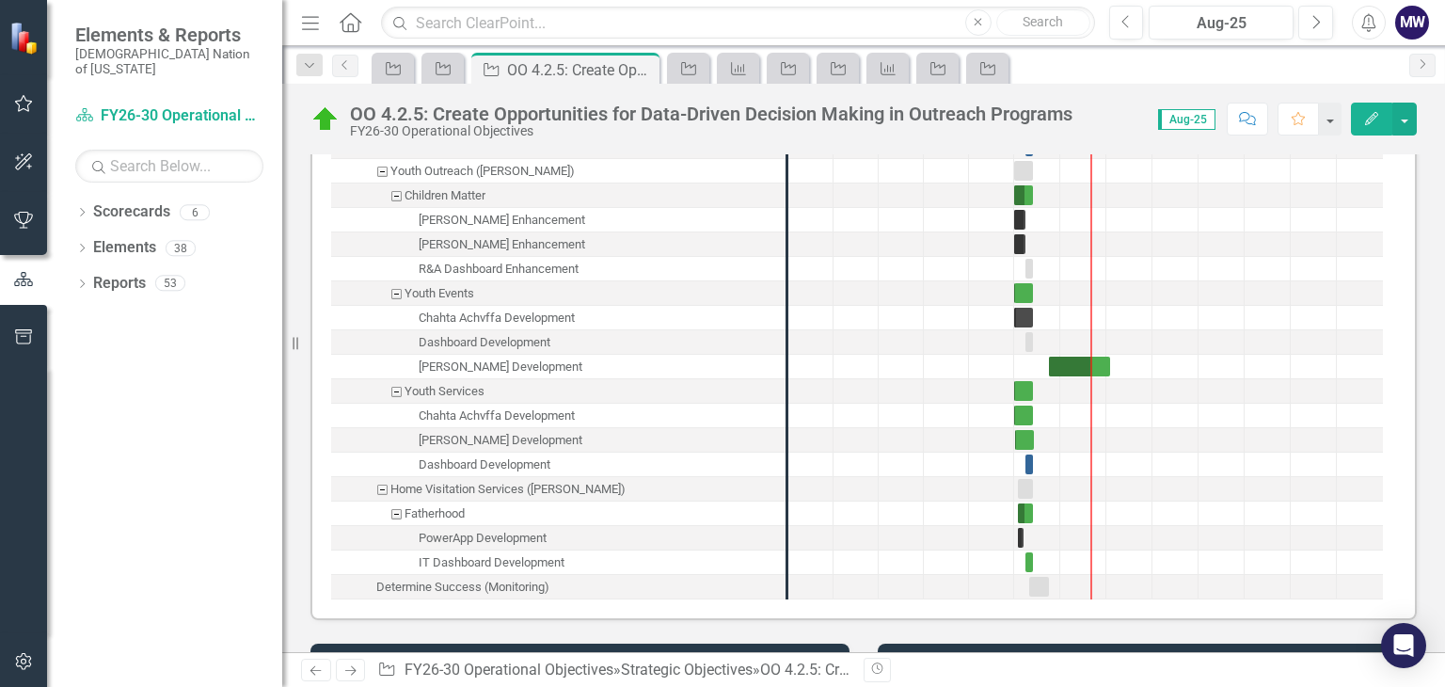
scroll to position [2576, 0]
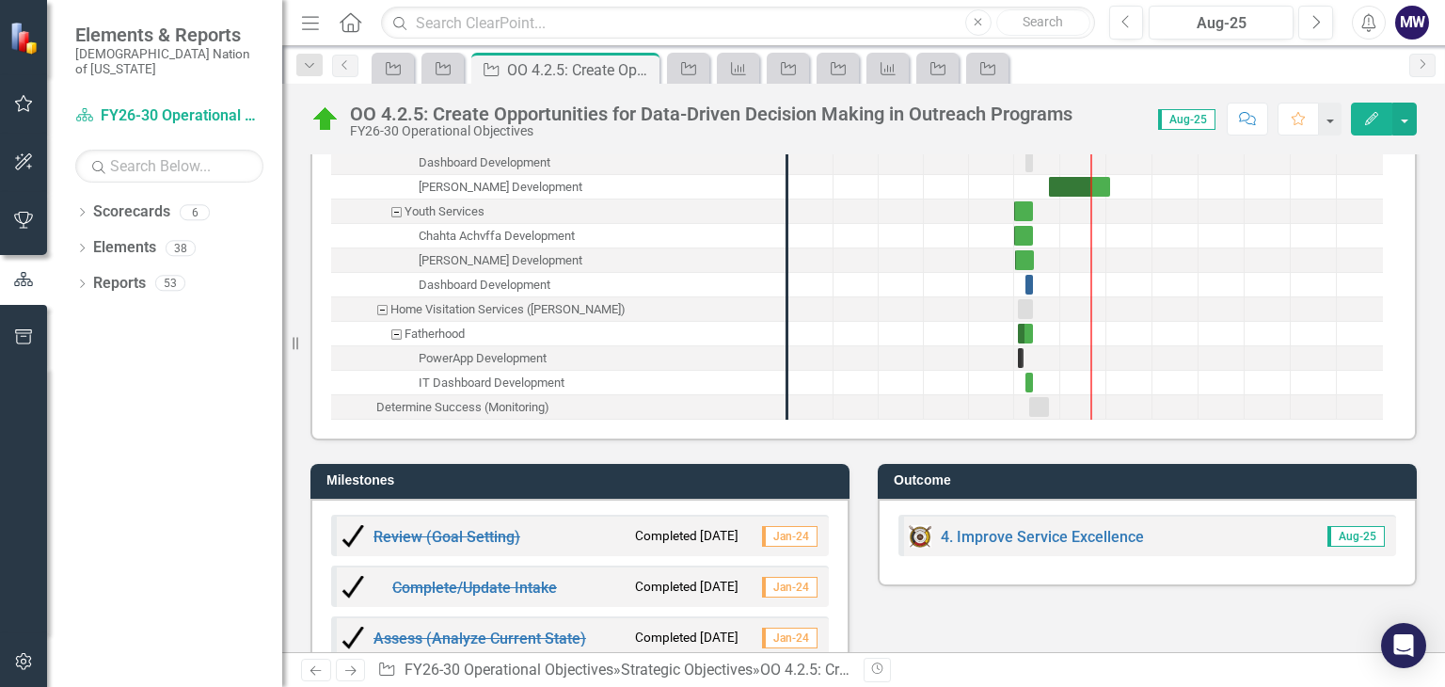
click at [445, 73] on icon at bounding box center [443, 68] width 15 height 13
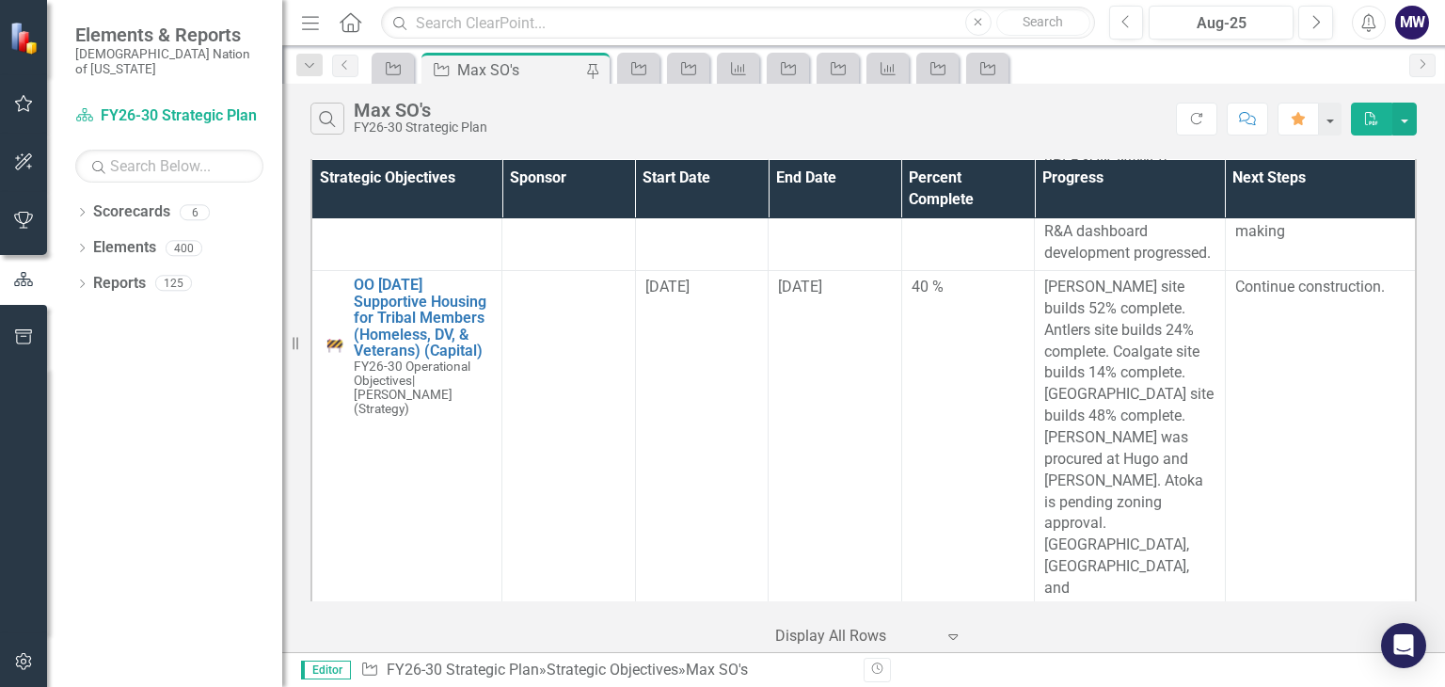
scroll to position [7911, 0]
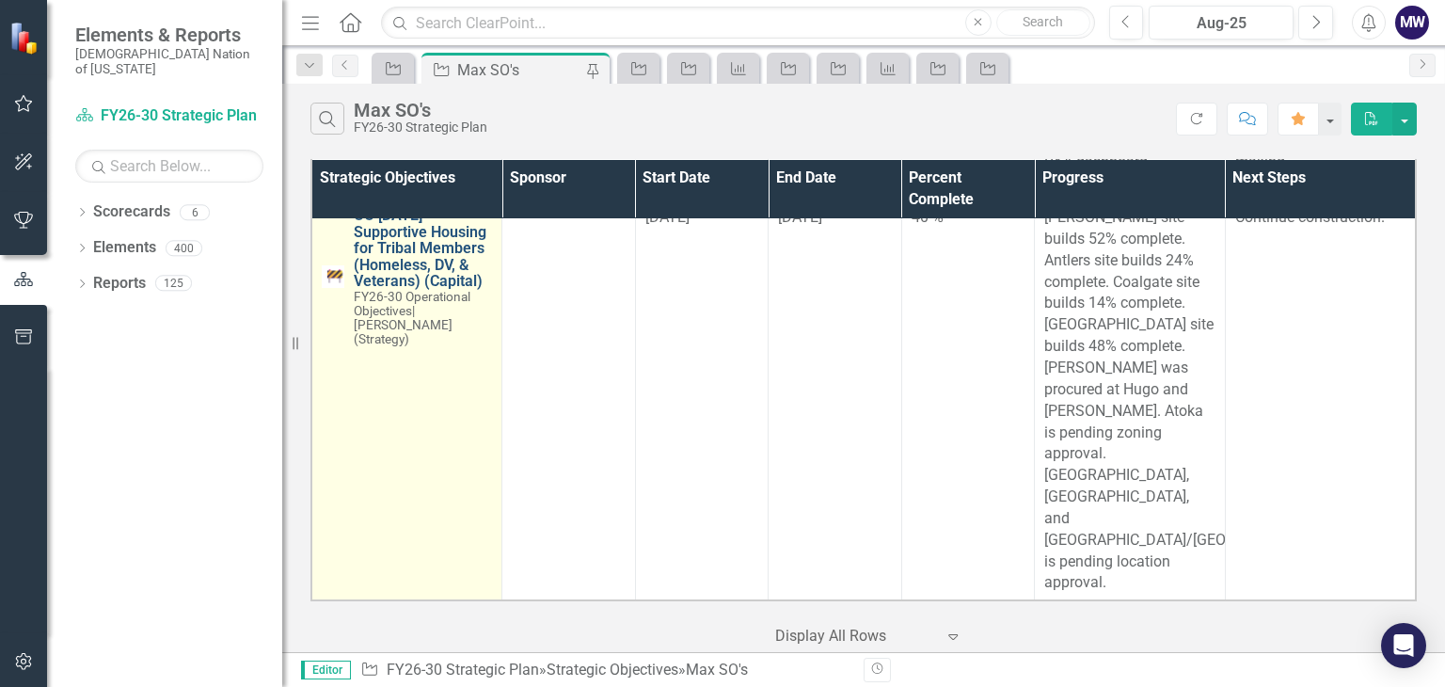
click at [449, 290] on link "OO 4.2.10 Supportive Housing for Tribal Members (Homeless, DV, & Veterans) (Cap…" at bounding box center [423, 248] width 138 height 83
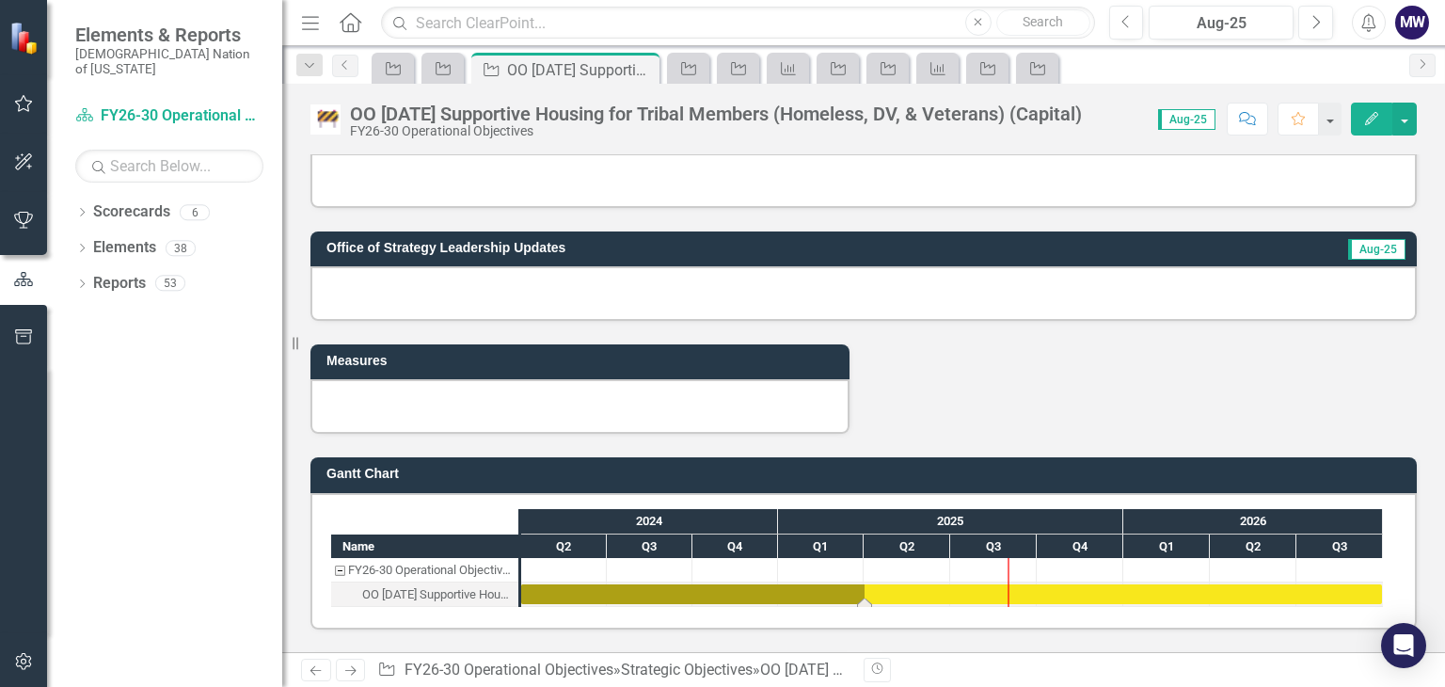
scroll to position [1035, 0]
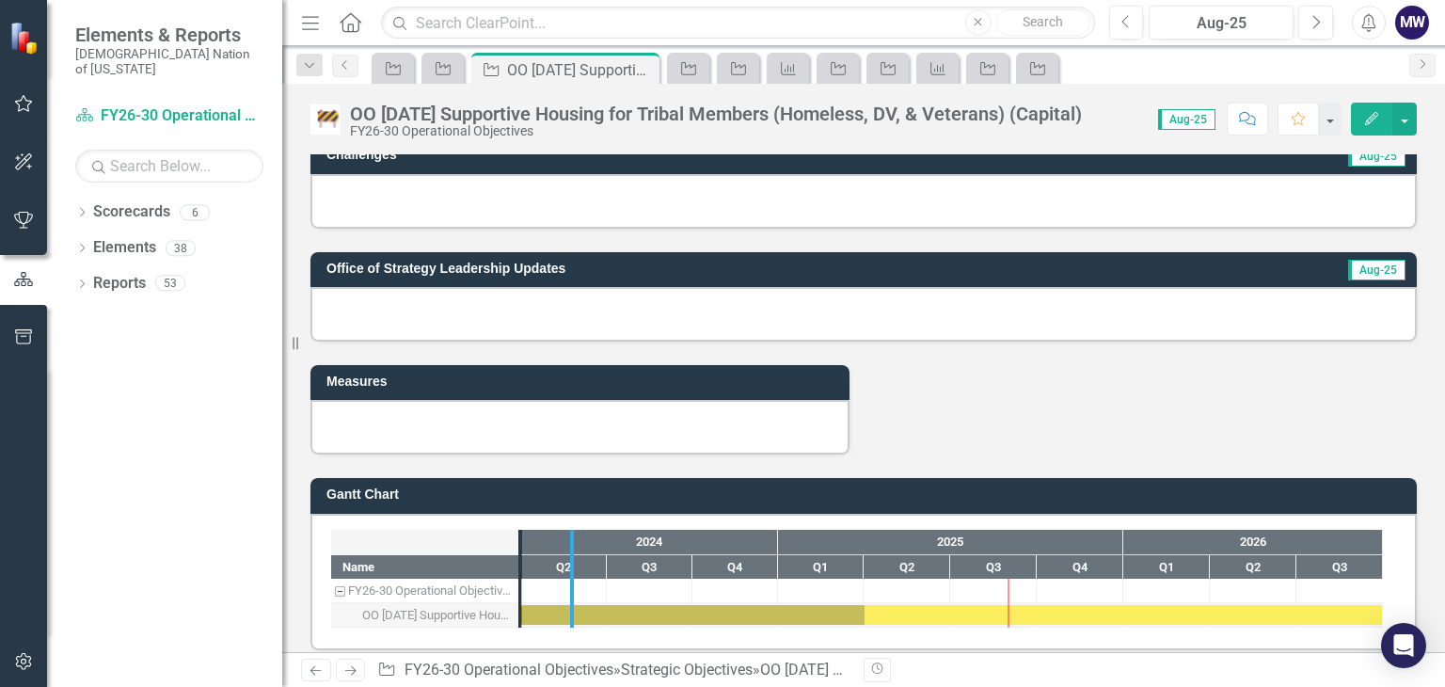
drag, startPoint x: 519, startPoint y: 537, endPoint x: 574, endPoint y: 542, distance: 54.8
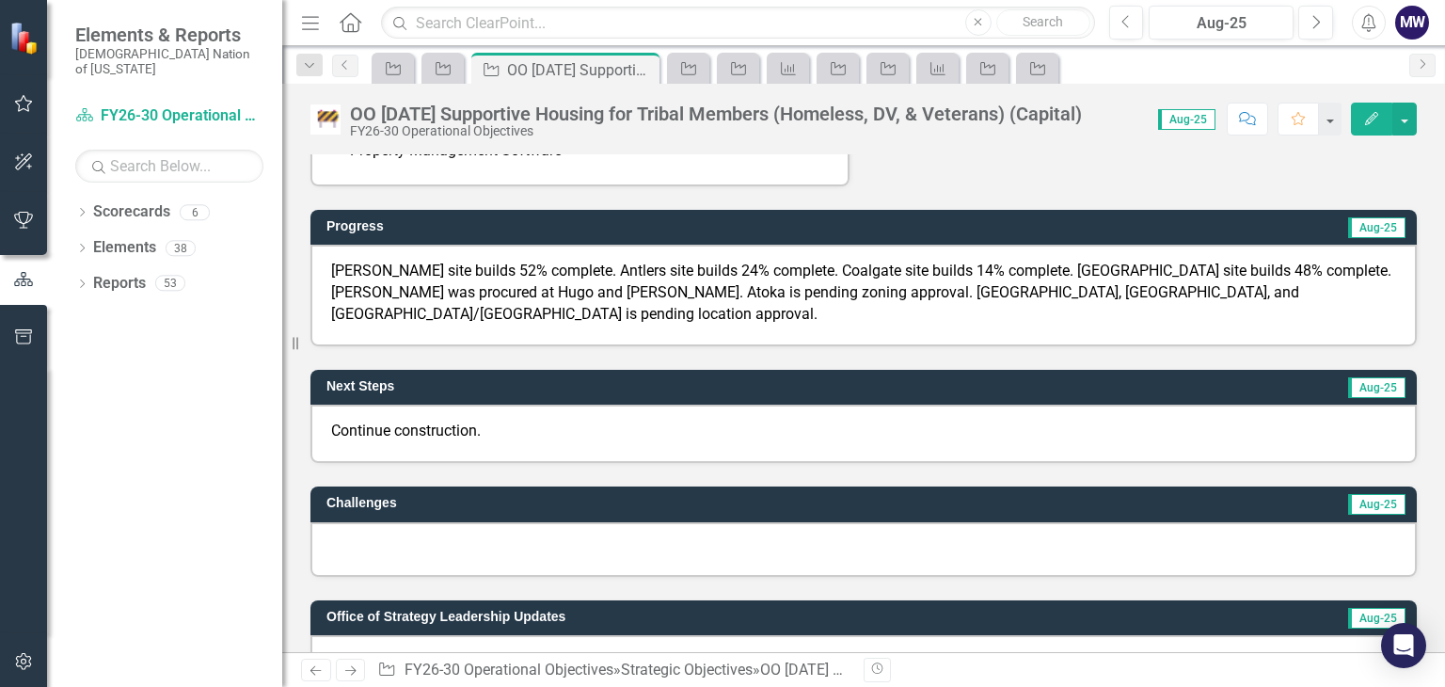
scroll to position [753, 0]
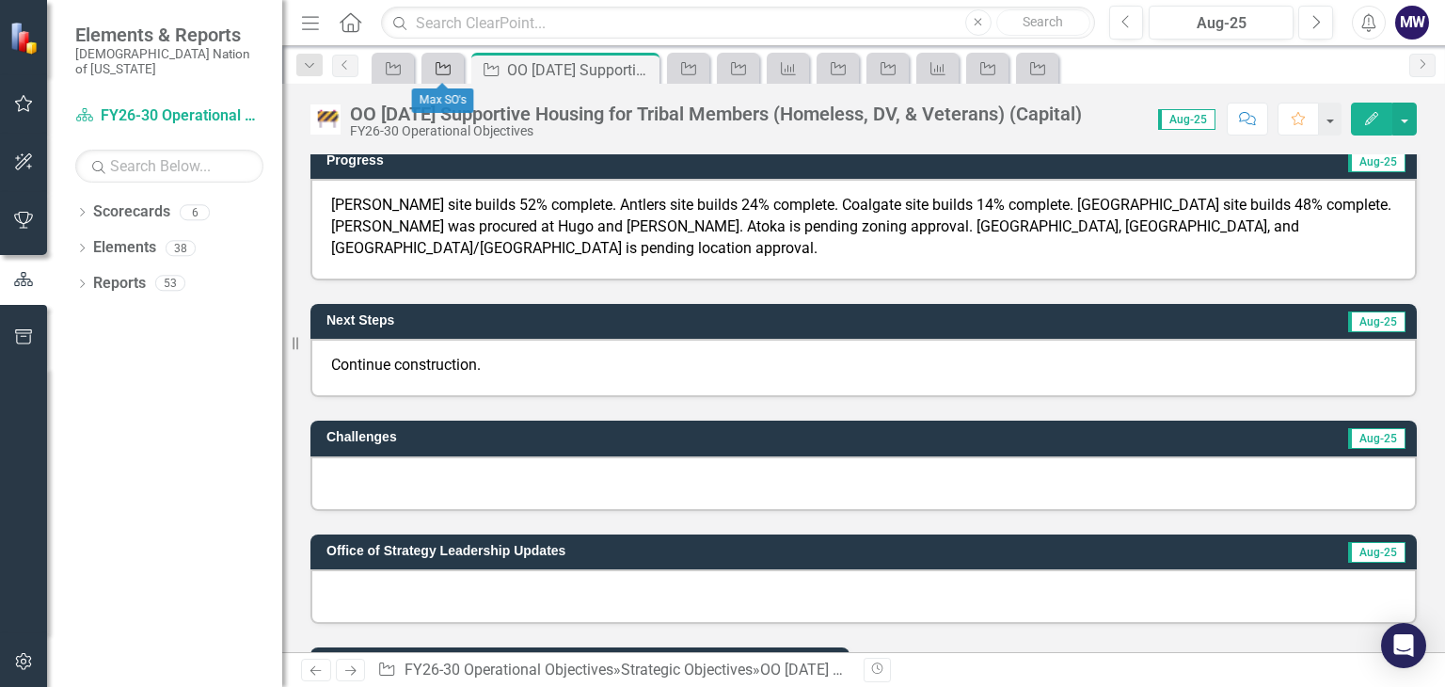
click at [438, 68] on icon "Strategic Objective" at bounding box center [443, 68] width 19 height 15
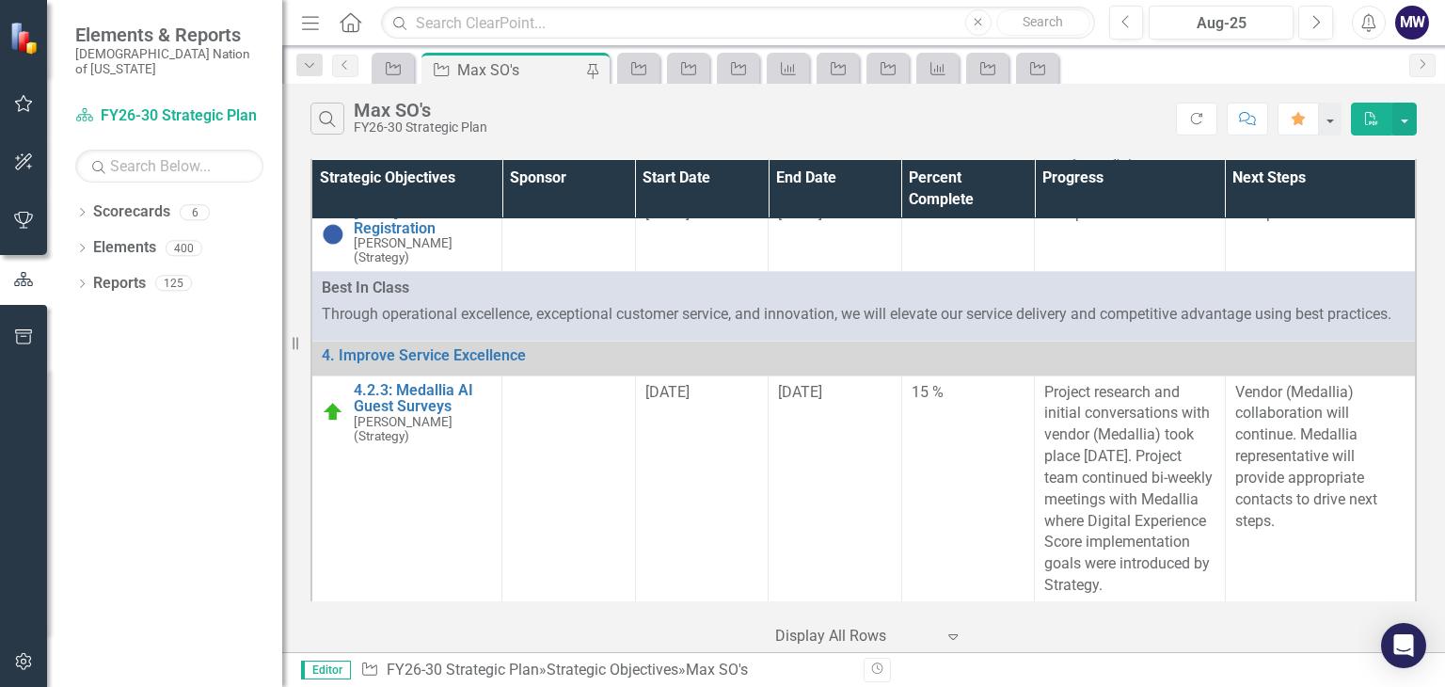
scroll to position [2917, 0]
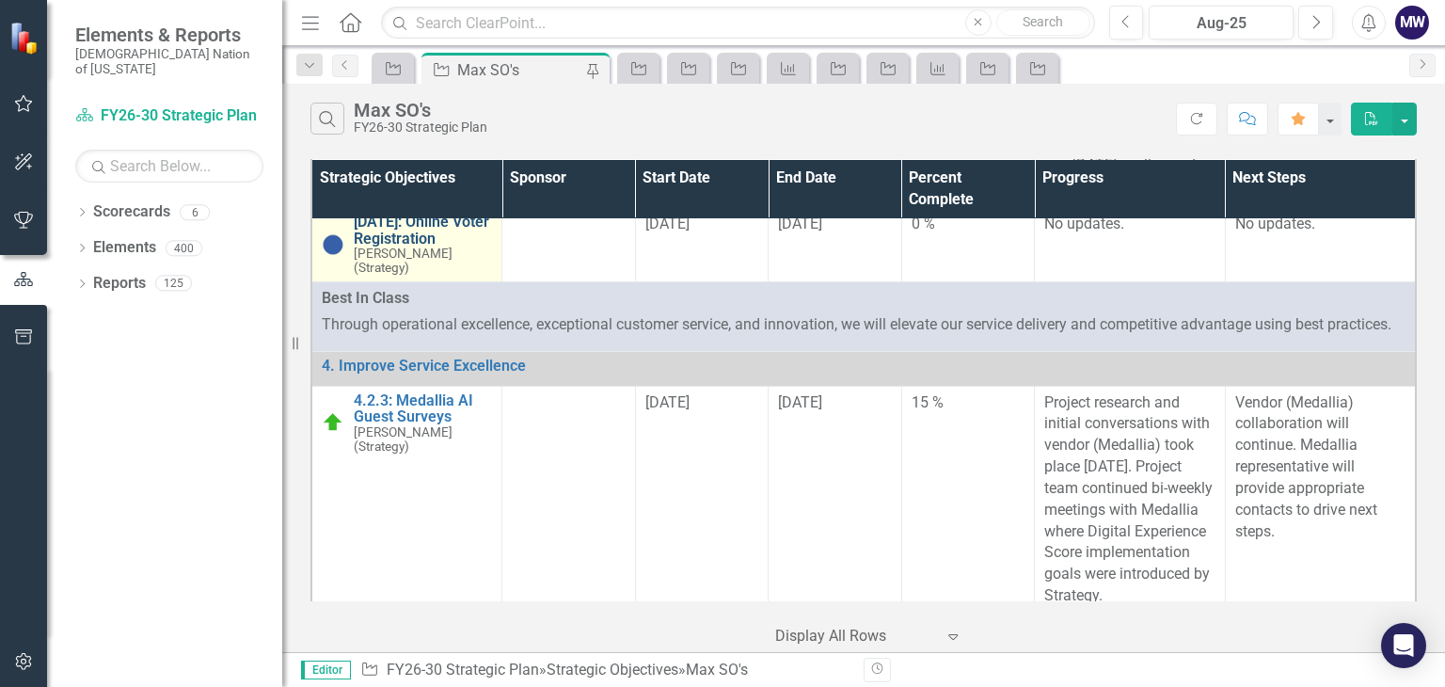
click at [414, 247] on link "[DATE]: Online Voter Registration" at bounding box center [423, 230] width 138 height 33
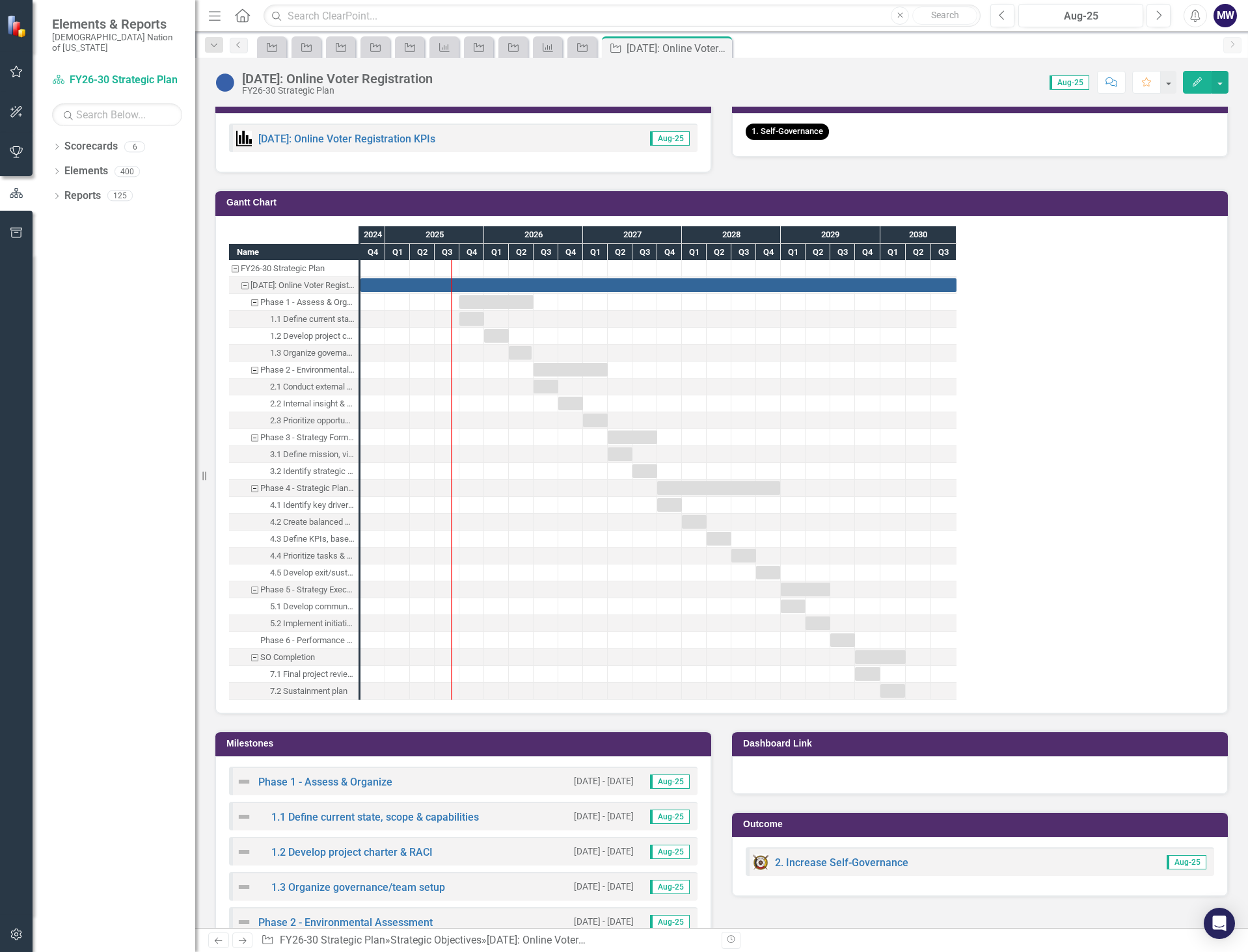
scroll to position [846, 0]
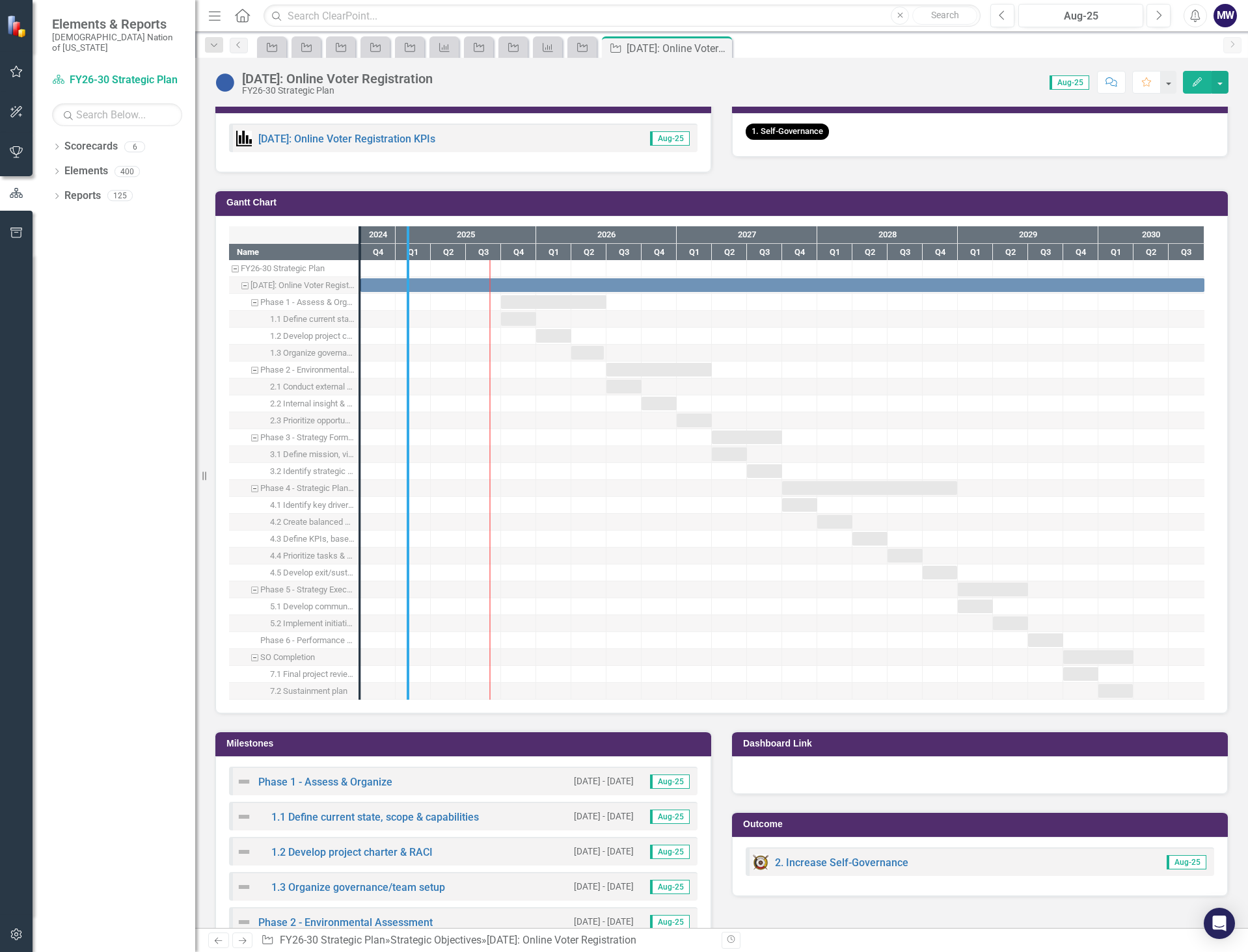
drag, startPoint x: 354, startPoint y: 481, endPoint x: 419, endPoint y: 487, distance: 65.3
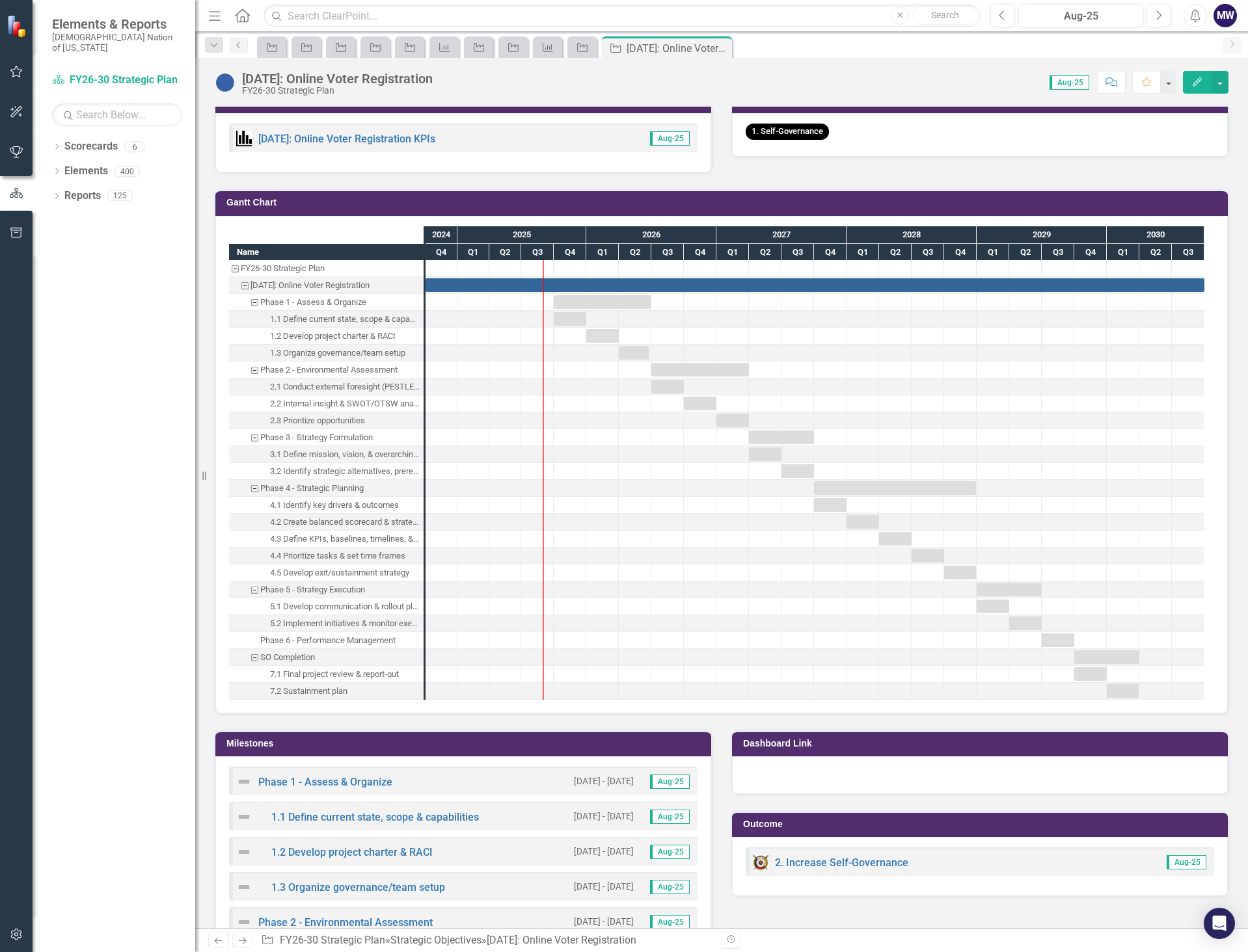
scroll to position [781, 0]
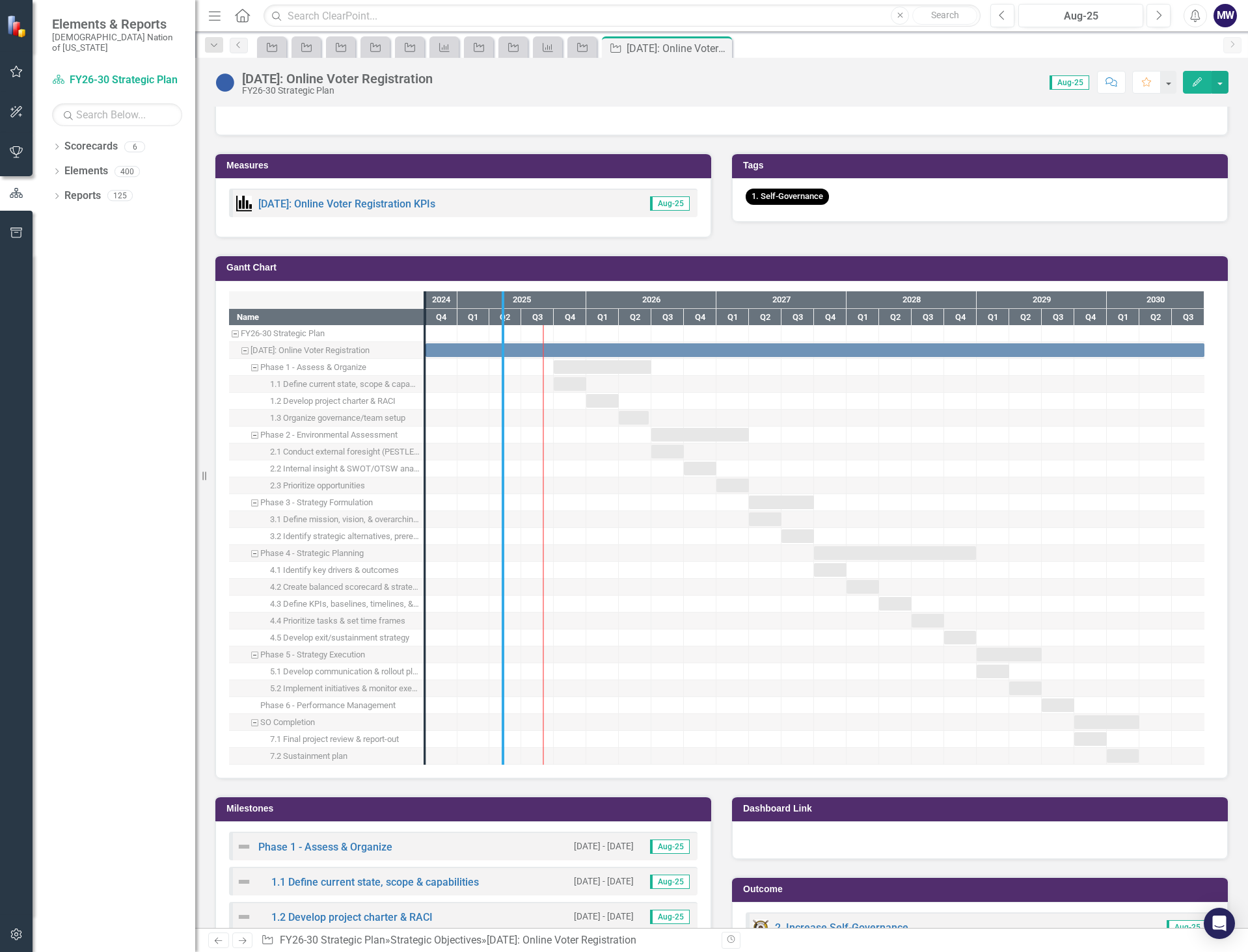
drag, startPoint x: 422, startPoint y: 553, endPoint x: 501, endPoint y: 554, distance: 79.0
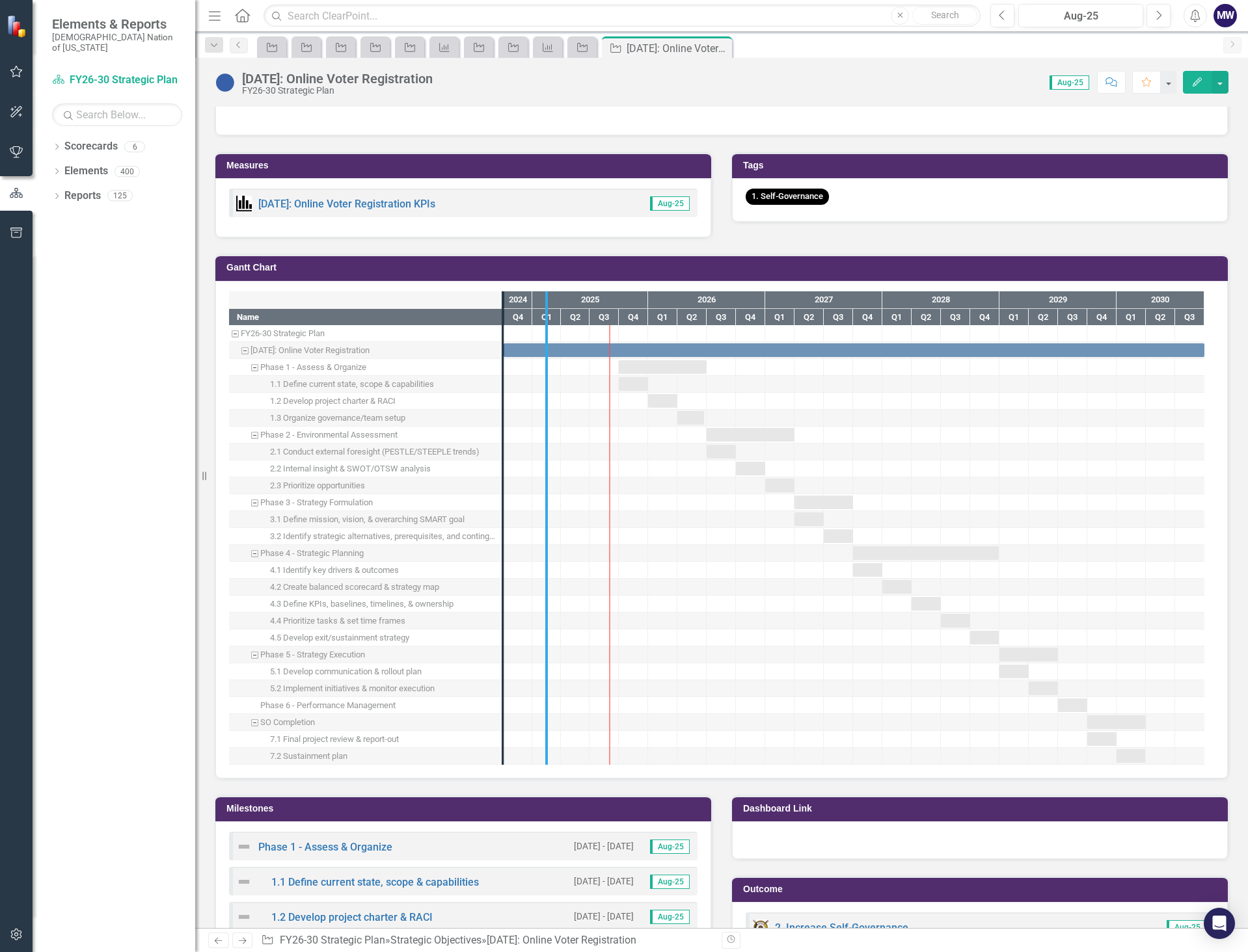
drag, startPoint x: 502, startPoint y: 564, endPoint x: 549, endPoint y: 570, distance: 47.4
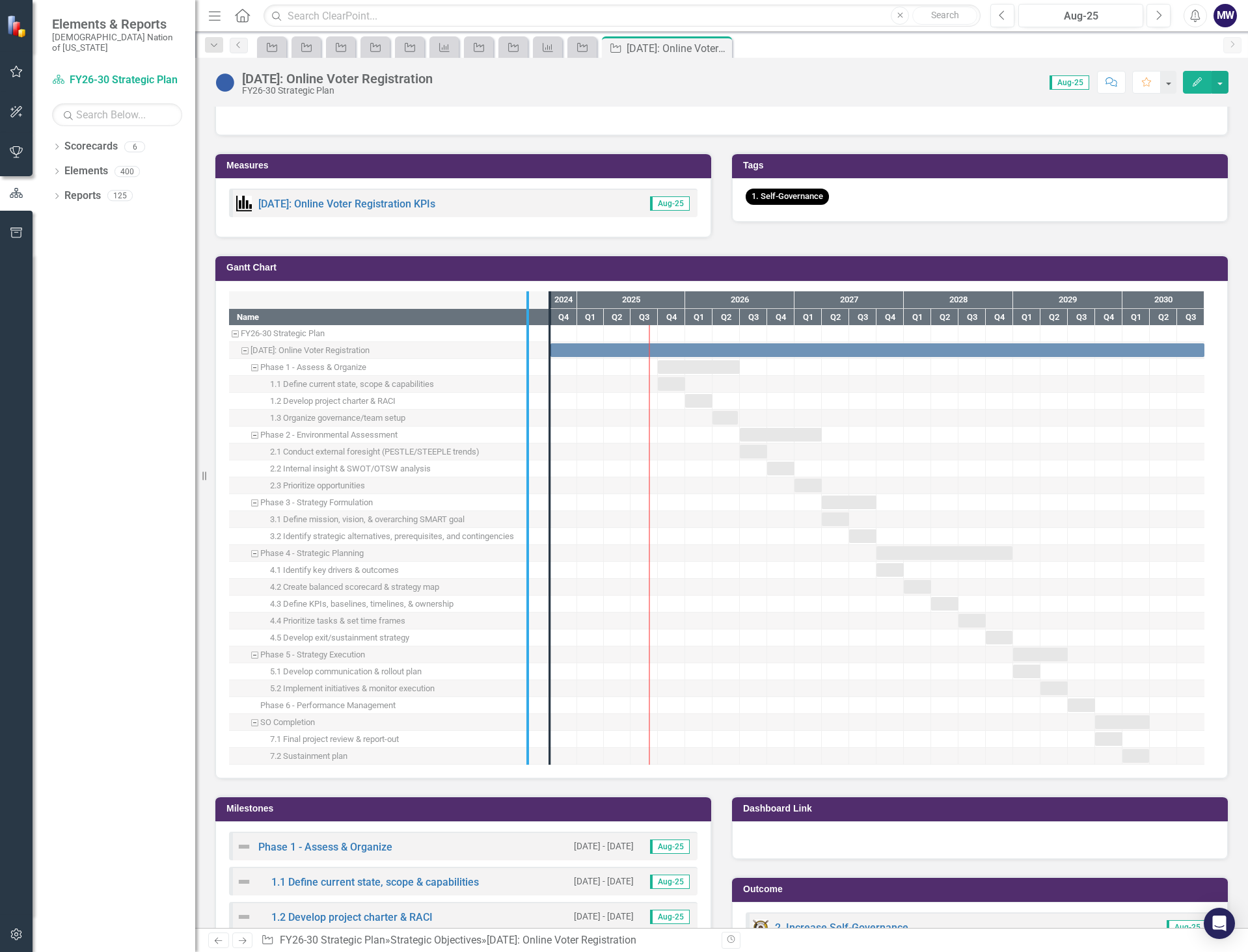
drag, startPoint x: 548, startPoint y: 584, endPoint x: 526, endPoint y: 586, distance: 22.1
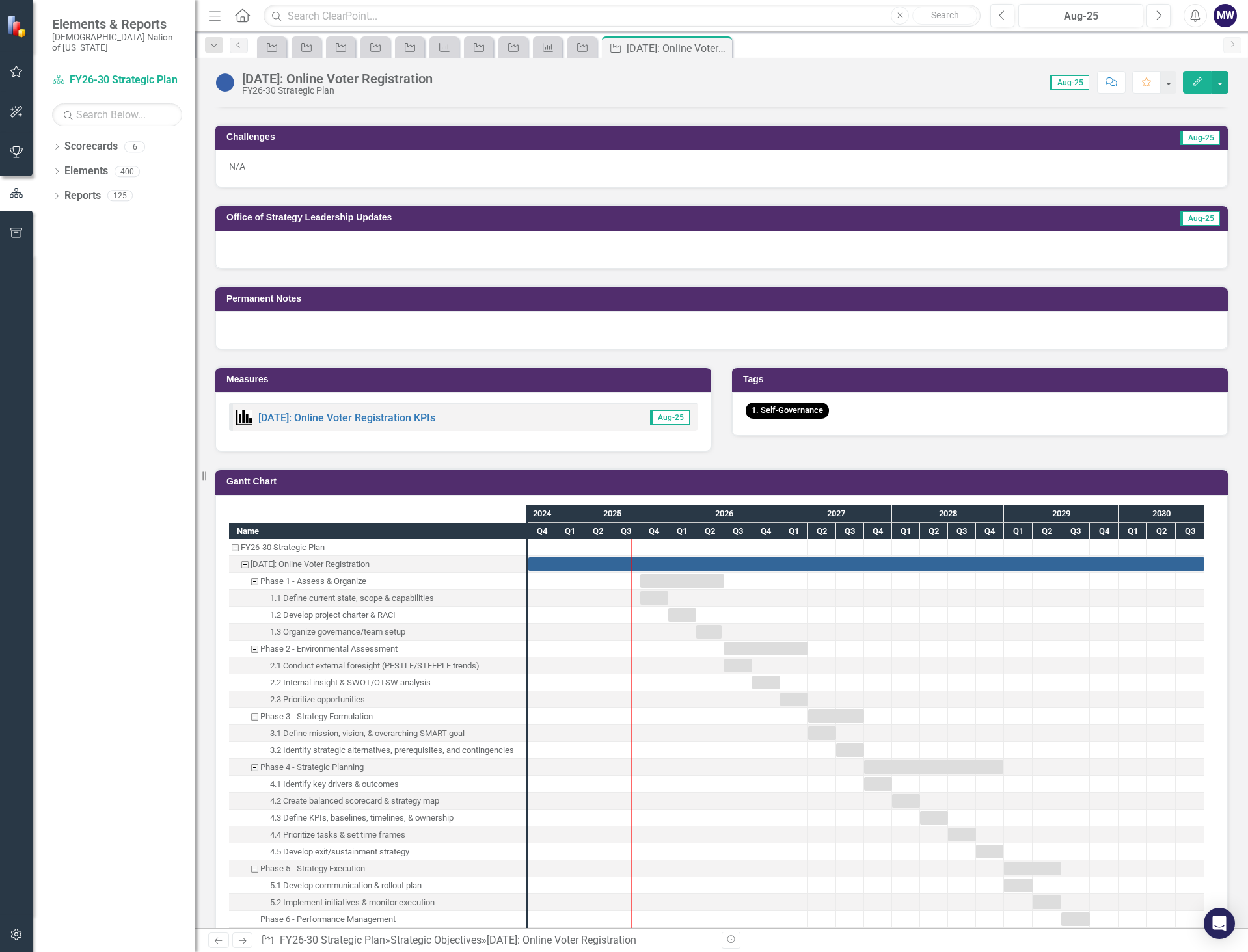
scroll to position [521, 0]
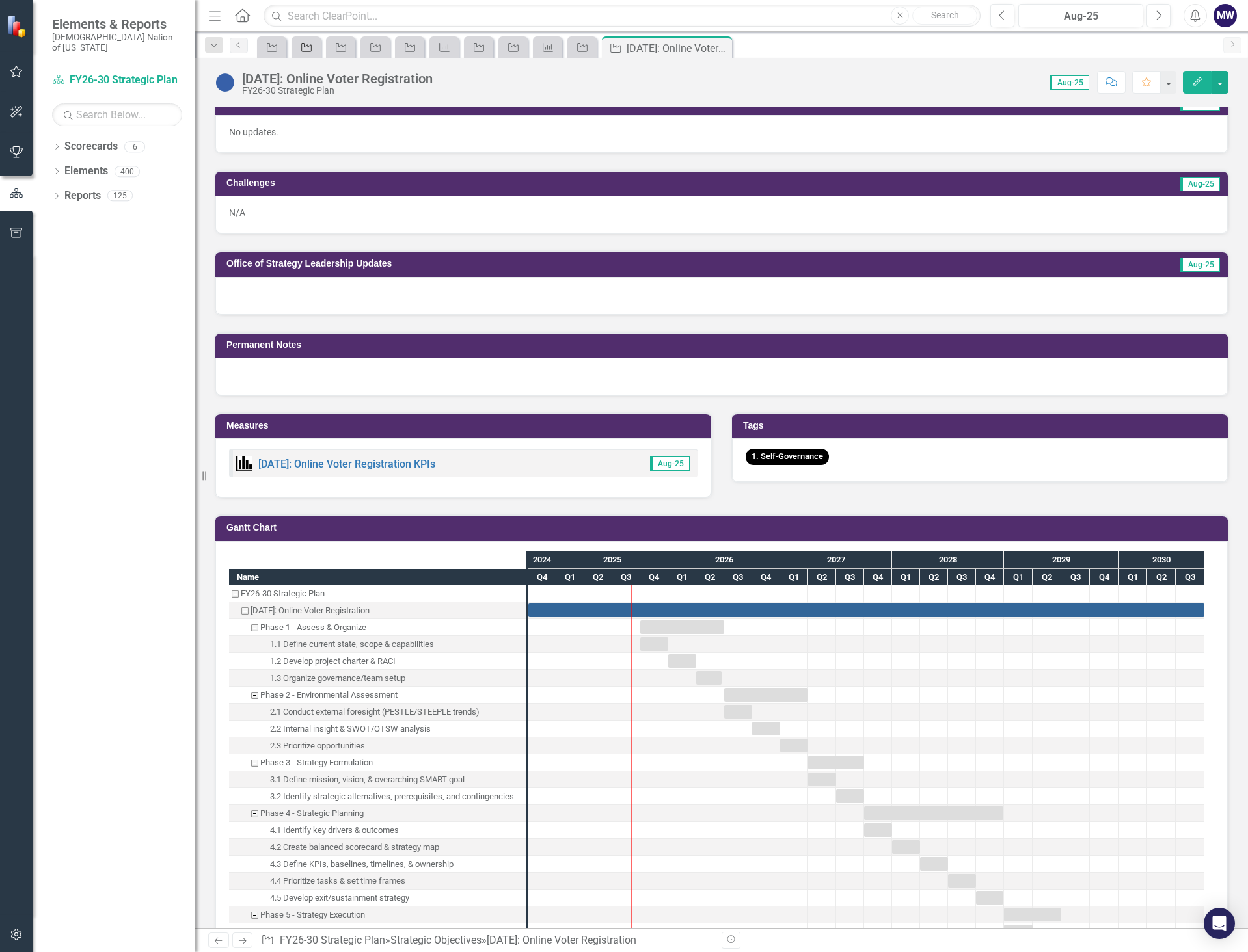
click at [304, 48] on icon "Strategic Objective" at bounding box center [306, 47] width 13 height 10
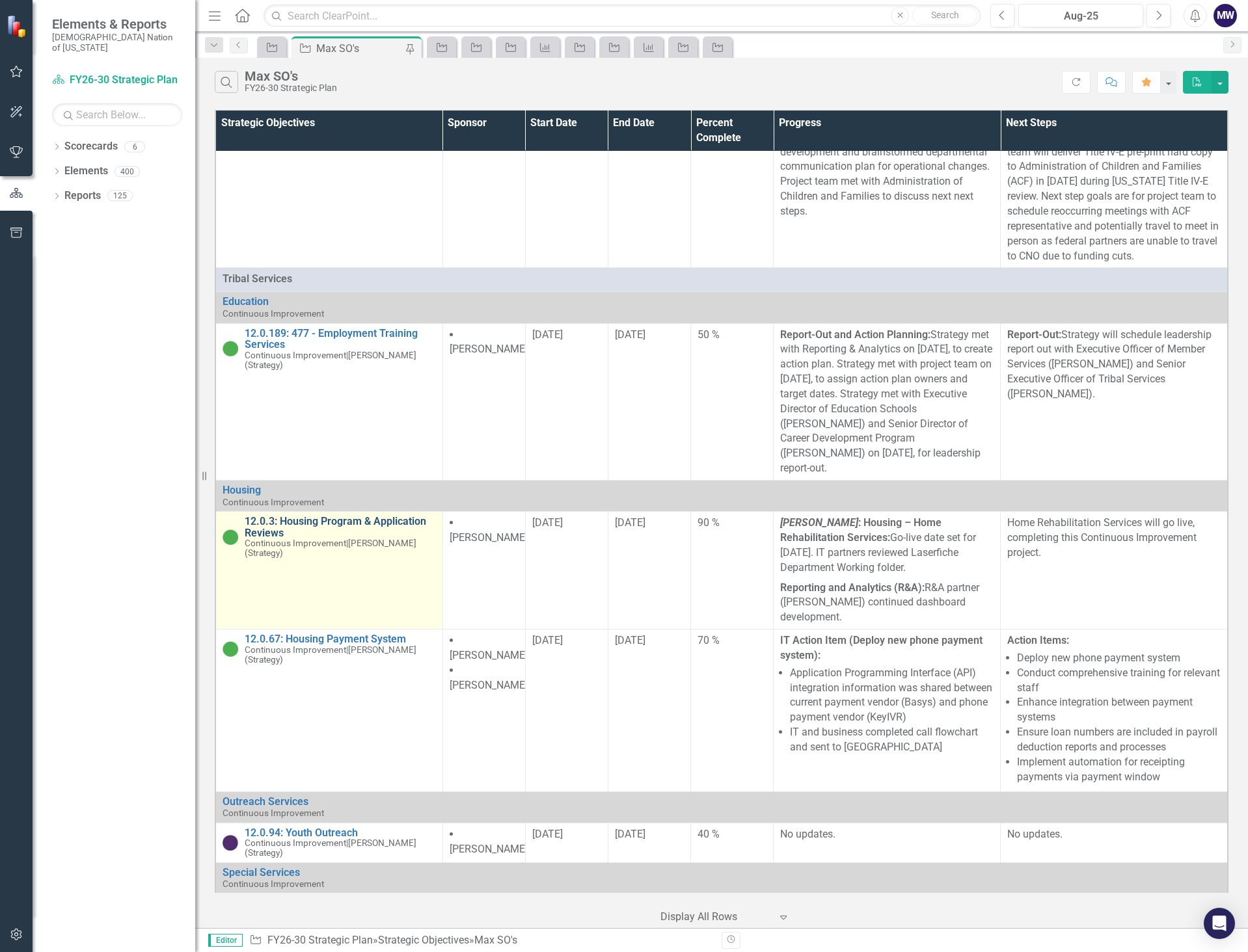
scroll to position [1952, 0]
click at [301, 474] on link "12.0.3: Housing Program & Application Reviews" at bounding box center [340, 525] width 192 height 23
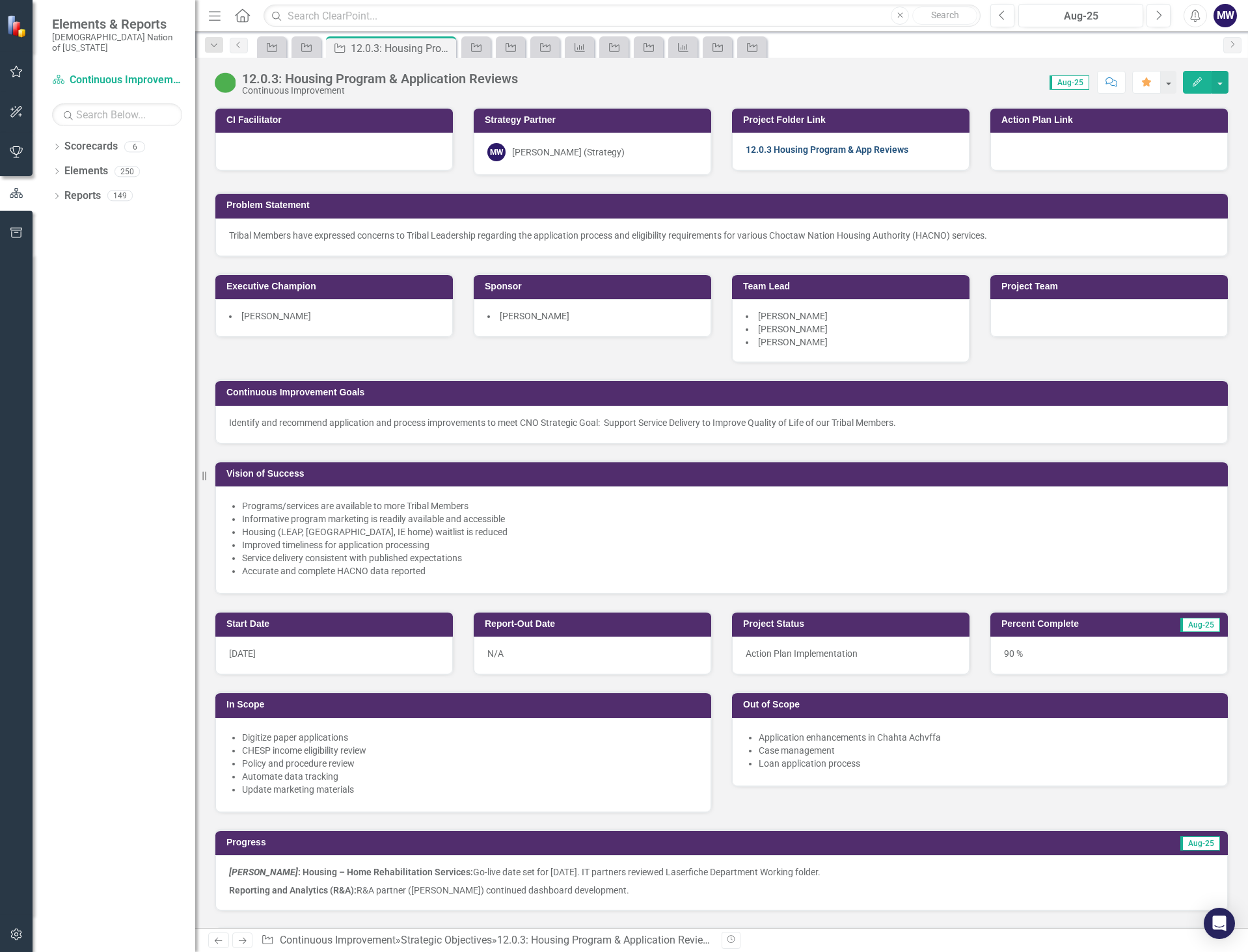
click at [830, 152] on link "12.0.3 Housing Program & App Reviews" at bounding box center [826, 149] width 162 height 10
click at [860, 151] on link "12.0.3 Housing Program & App Reviews" at bounding box center [826, 149] width 162 height 10
drag, startPoint x: 446, startPoint y: 49, endPoint x: 519, endPoint y: 1, distance: 87.4
click at [0, 0] on icon "Close" at bounding box center [0, 0] width 0 height 0
